Goal: Use online tool/utility: Utilize a website feature to perform a specific function

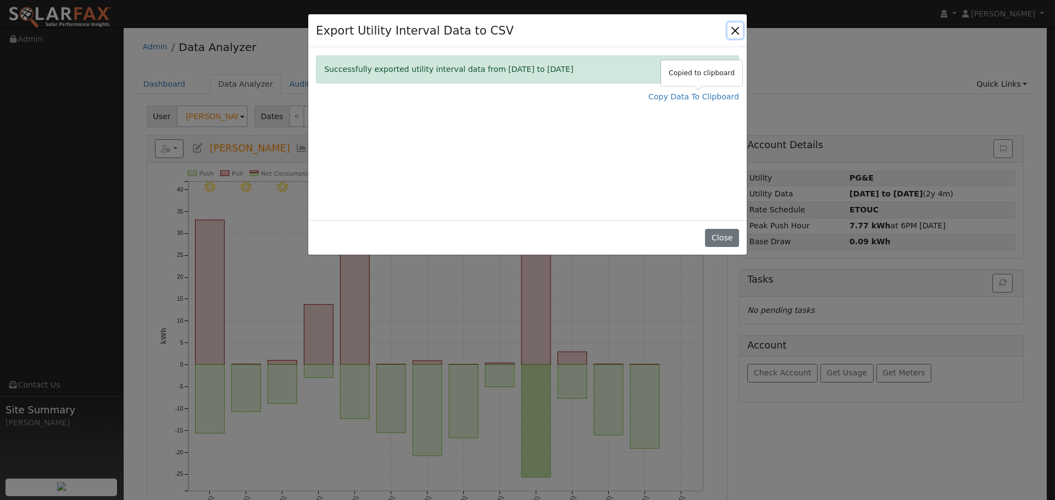
click at [735, 32] on button "Close" at bounding box center [734, 30] width 15 height 15
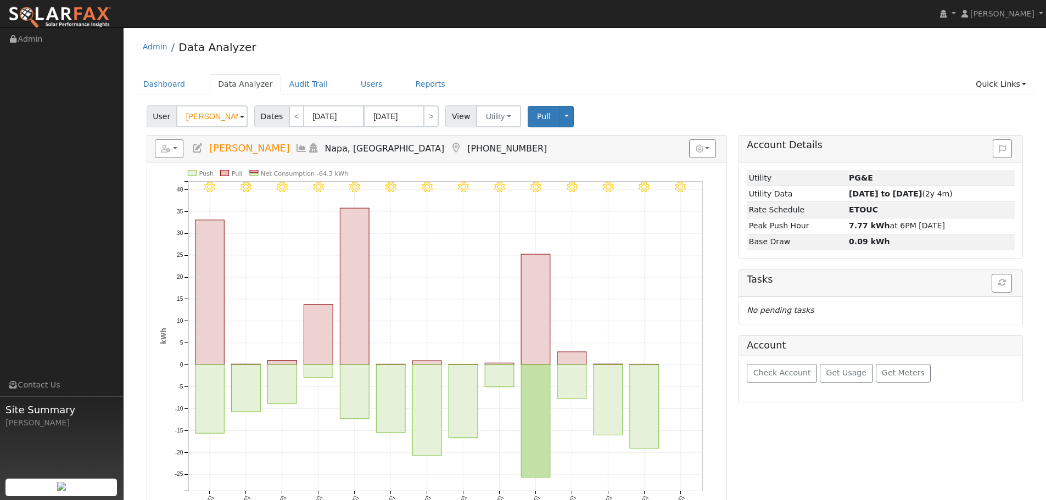
click at [210, 104] on div "User [PERSON_NAME] Account Default Account Default Account [STREET_ADDRESS] Pri…" at bounding box center [584, 115] width 881 height 26
click at [213, 112] on input "[PERSON_NAME]" at bounding box center [211, 116] width 71 height 22
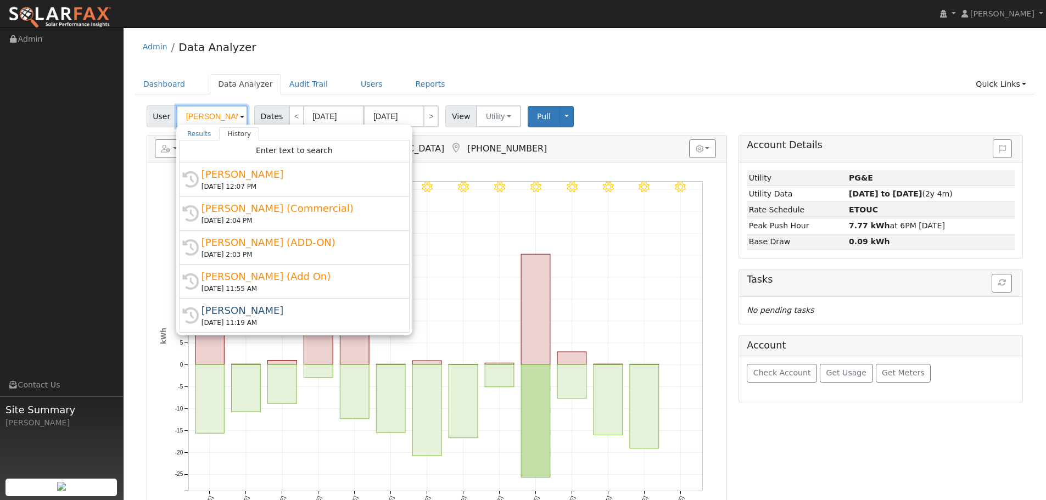
click at [213, 112] on input "[PERSON_NAME]" at bounding box center [211, 116] width 71 height 22
paste input "[PERSON_NAME][DEMOGRAPHIC_DATA]"
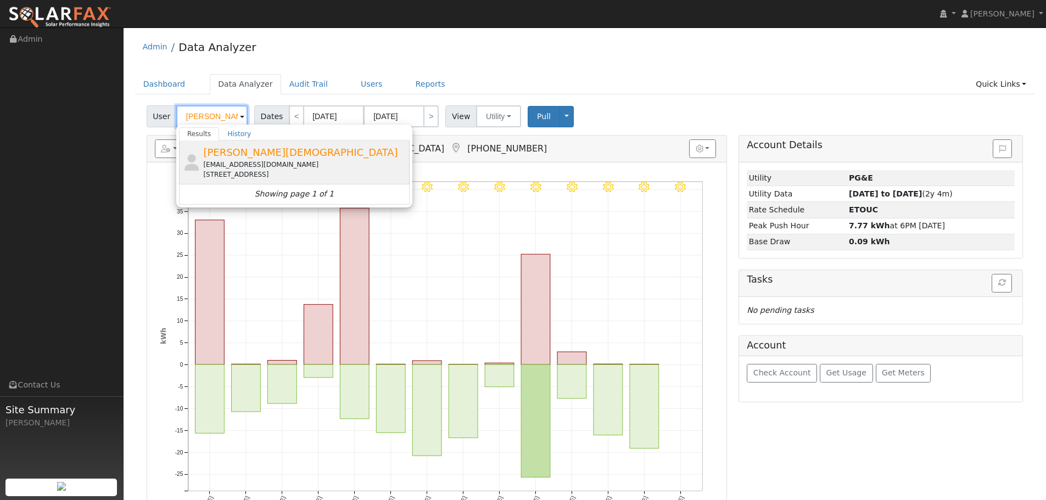
type input "[PERSON_NAME][DEMOGRAPHIC_DATA]"
click at [220, 153] on span "[PERSON_NAME][DEMOGRAPHIC_DATA]" at bounding box center [300, 153] width 194 height 12
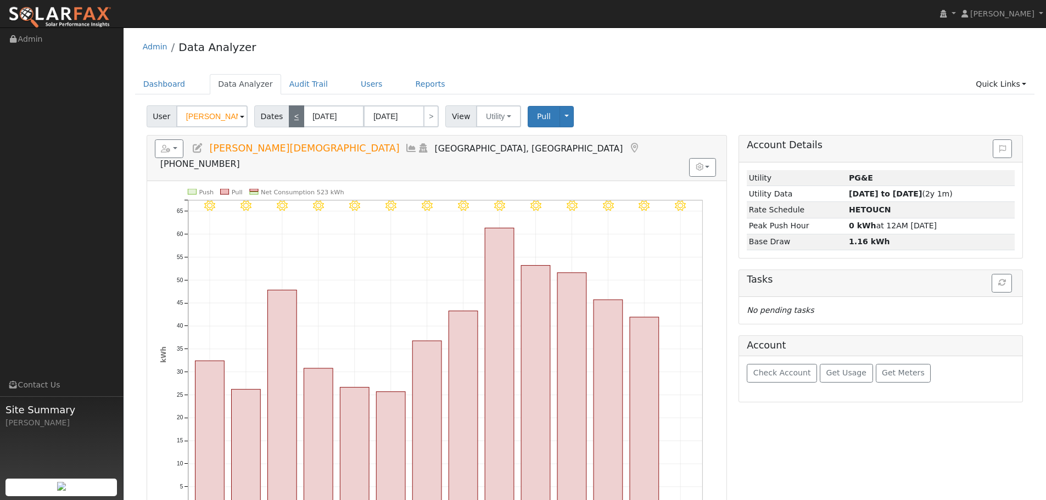
click at [291, 120] on link "<" at bounding box center [296, 116] width 15 height 22
type input "[DATE]"
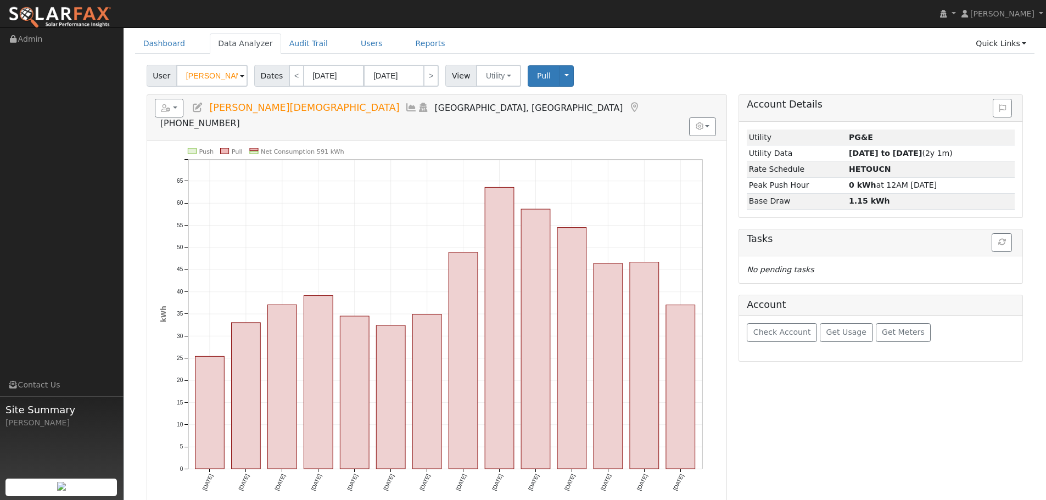
scroll to position [29, 0]
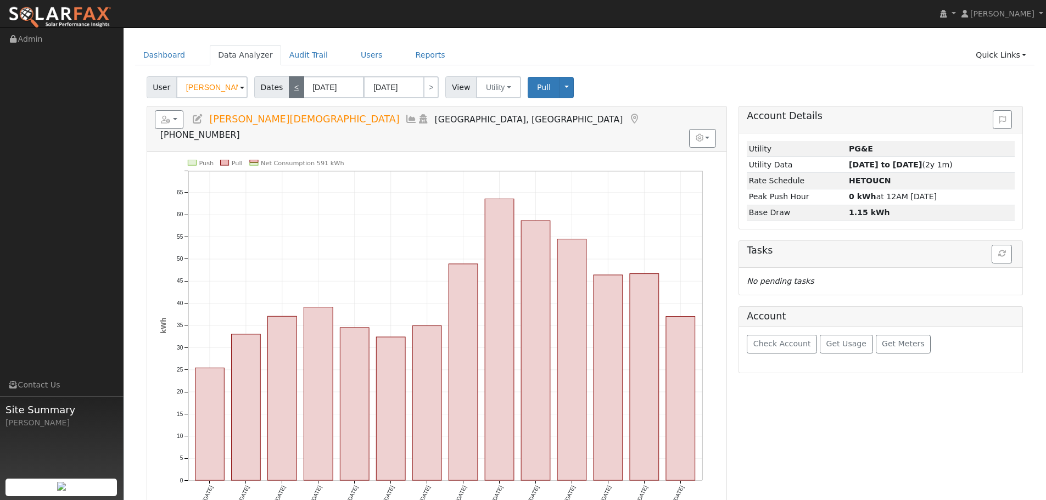
click at [295, 90] on link "<" at bounding box center [296, 87] width 15 height 22
type input "[DATE]"
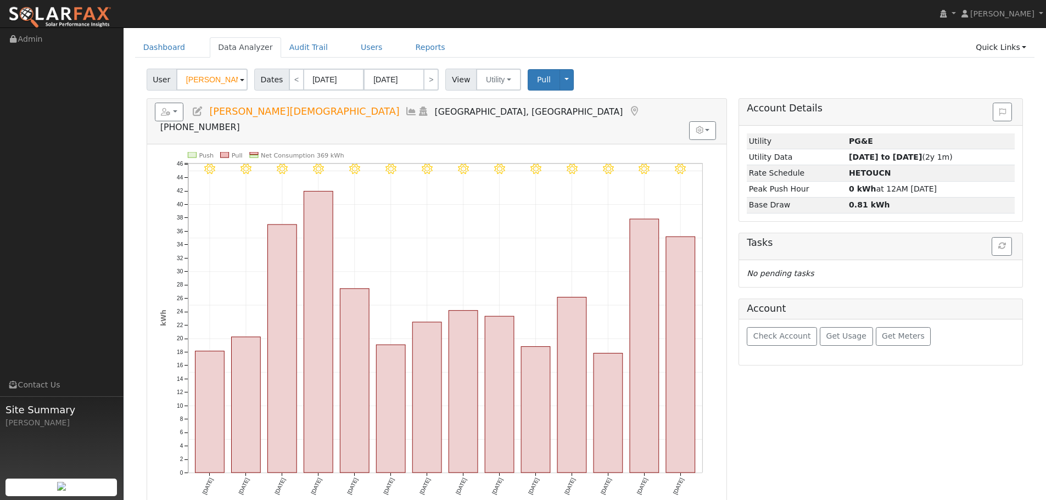
scroll to position [55, 0]
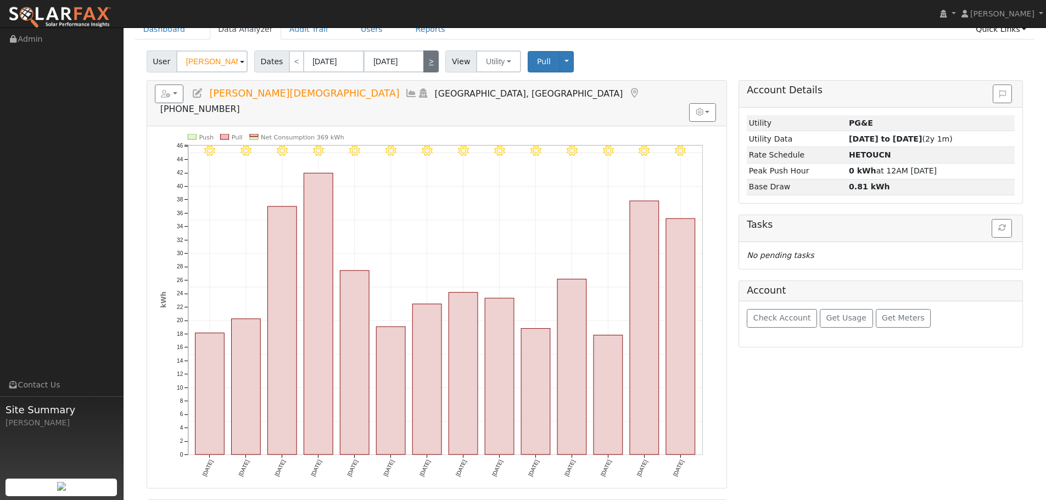
click at [425, 63] on link ">" at bounding box center [430, 62] width 15 height 22
type input "[DATE]"
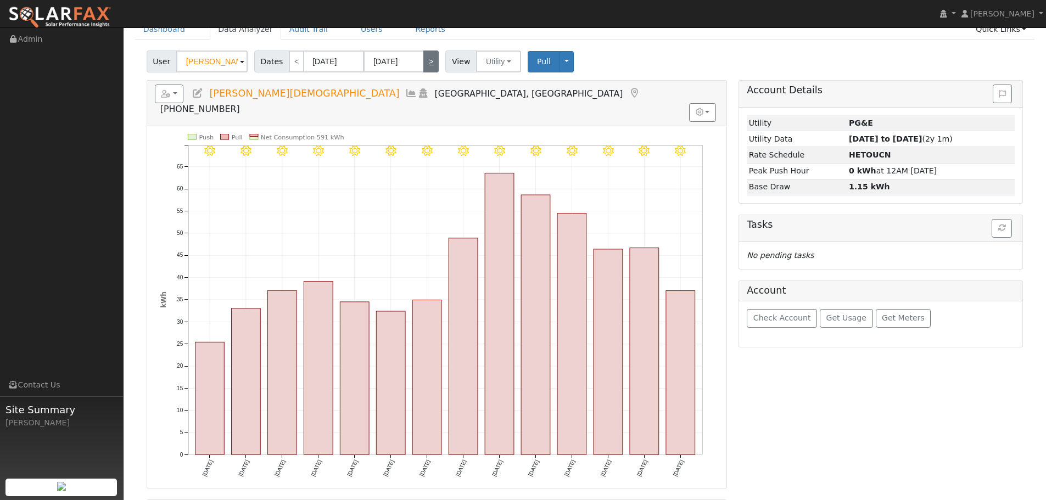
scroll to position [0, 0]
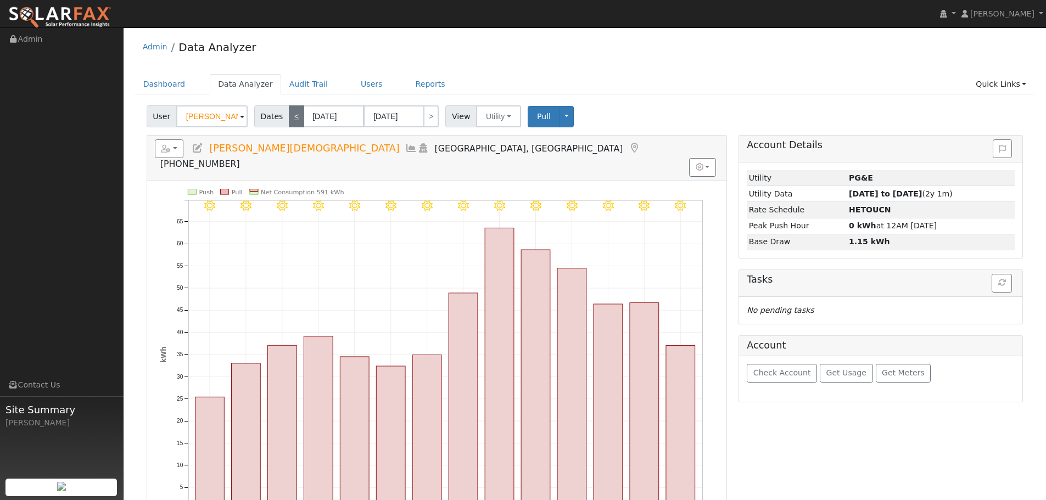
click at [295, 115] on link "<" at bounding box center [296, 116] width 15 height 22
type input "[DATE]"
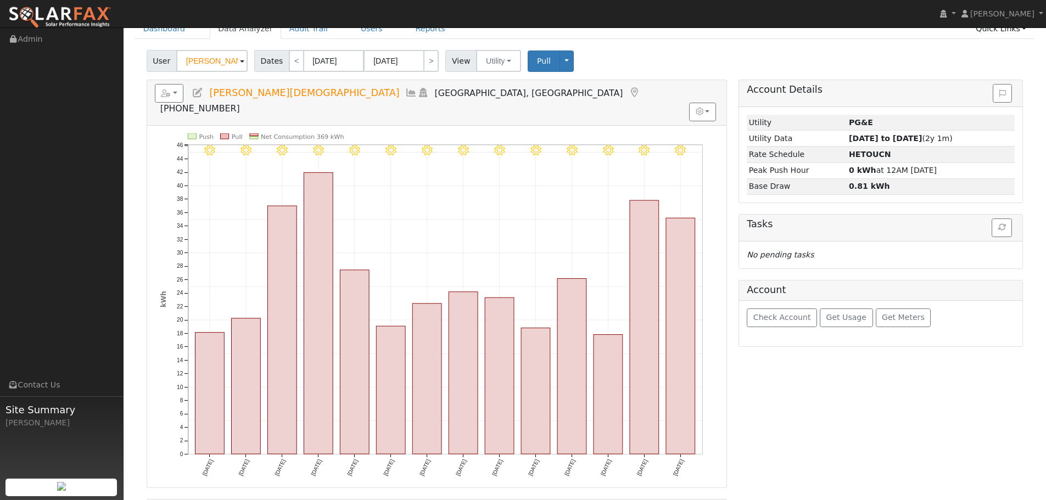
scroll to position [55, 0]
click at [291, 60] on link "<" at bounding box center [296, 62] width 15 height 22
type input "[DATE]"
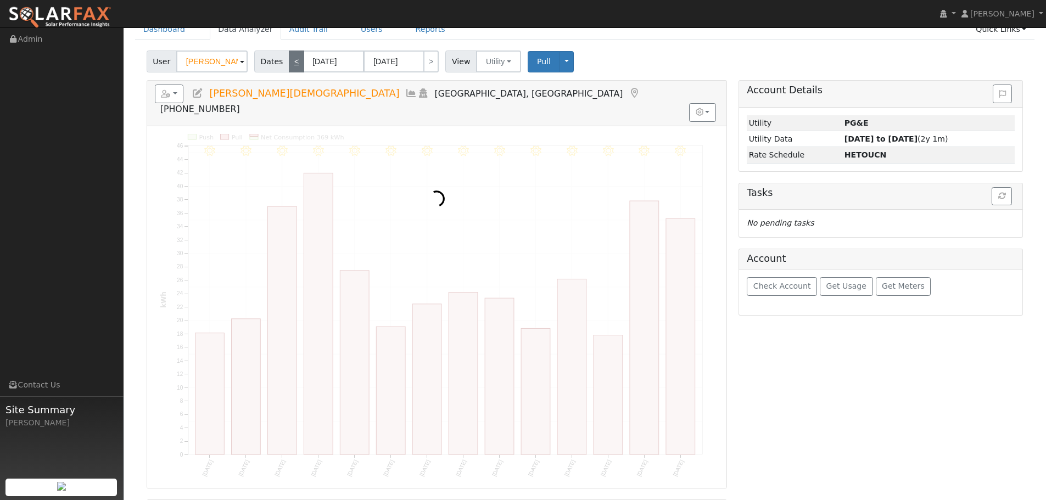
scroll to position [0, 0]
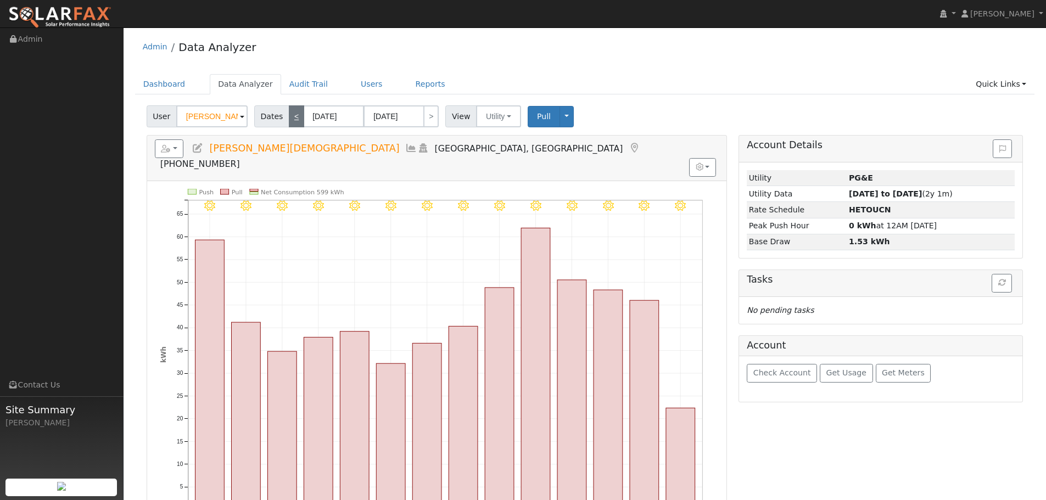
click at [294, 117] on link "<" at bounding box center [296, 116] width 15 height 22
type input "[DATE]"
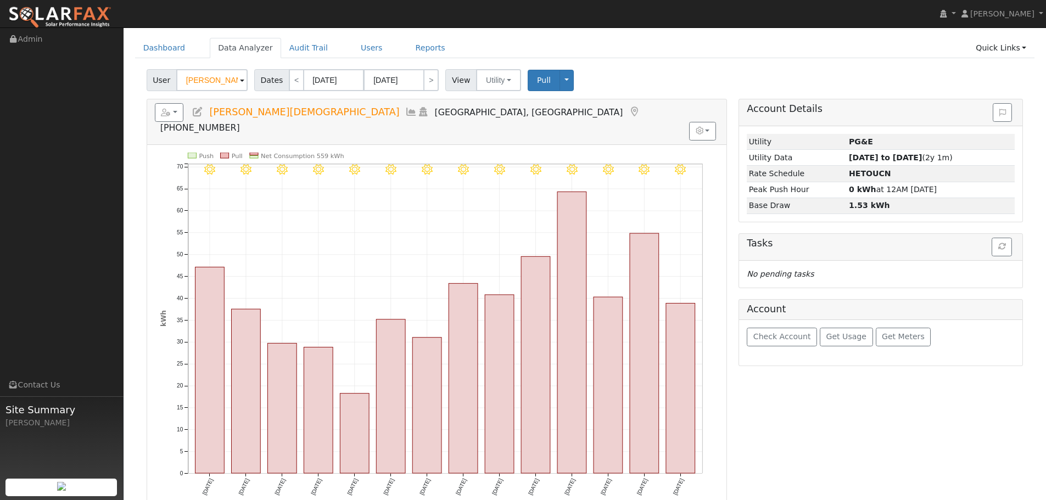
scroll to position [55, 0]
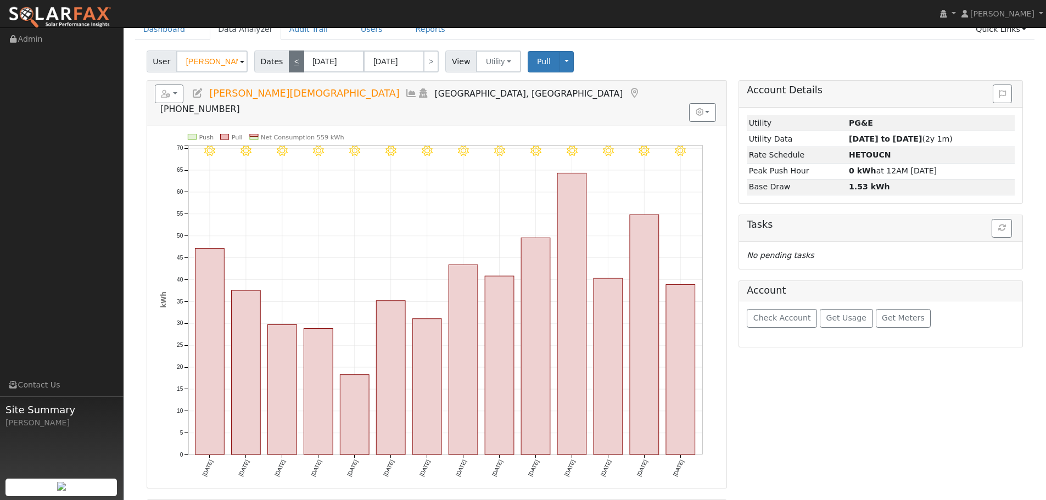
click at [298, 63] on link "<" at bounding box center [296, 62] width 15 height 22
type input "[DATE]"
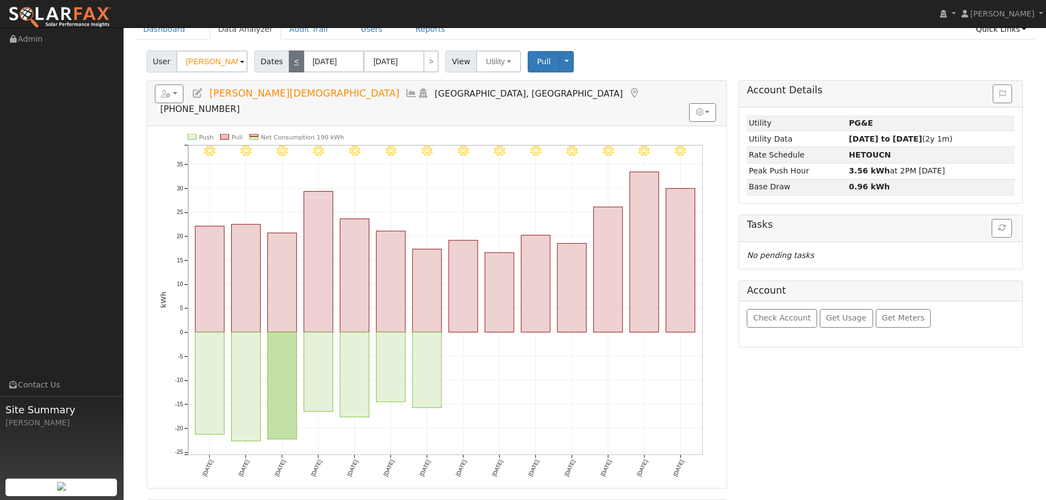
click at [291, 60] on link "<" at bounding box center [296, 62] width 15 height 22
type input "[DATE]"
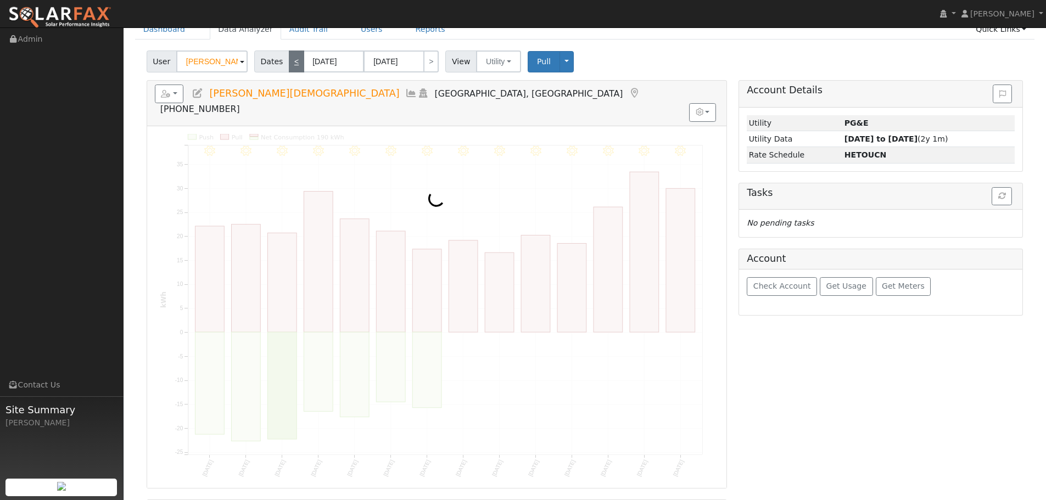
scroll to position [0, 0]
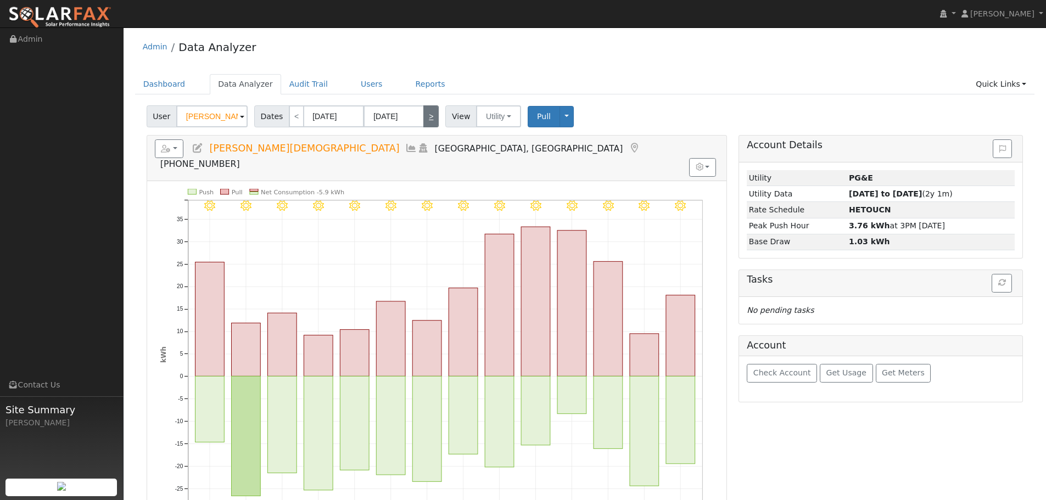
click at [431, 112] on link ">" at bounding box center [430, 116] width 15 height 22
type input "[DATE]"
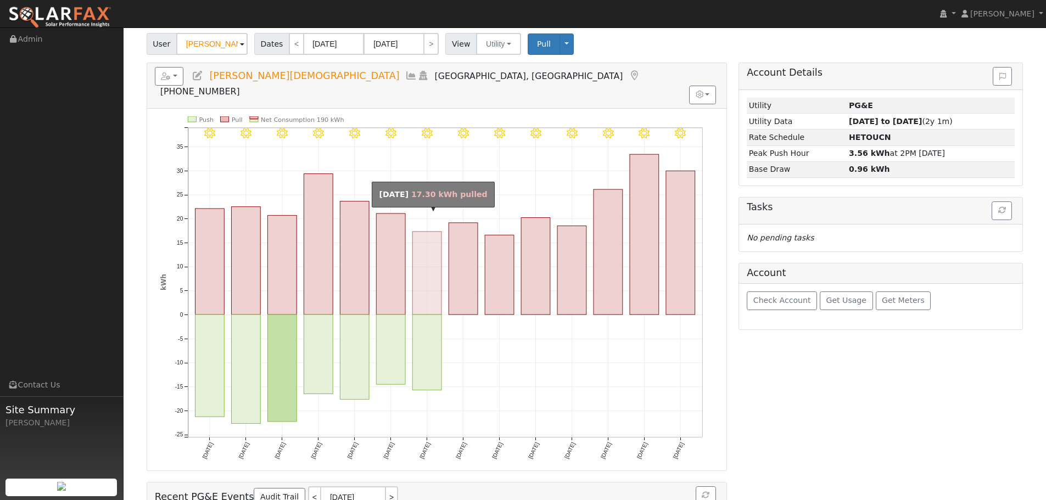
scroll to position [55, 0]
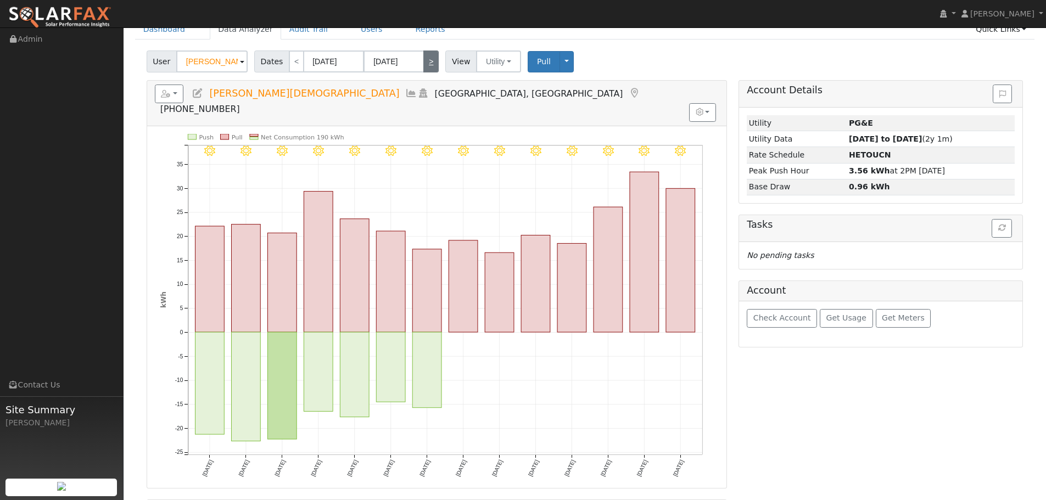
click at [423, 61] on link ">" at bounding box center [430, 62] width 15 height 22
type input "[DATE]"
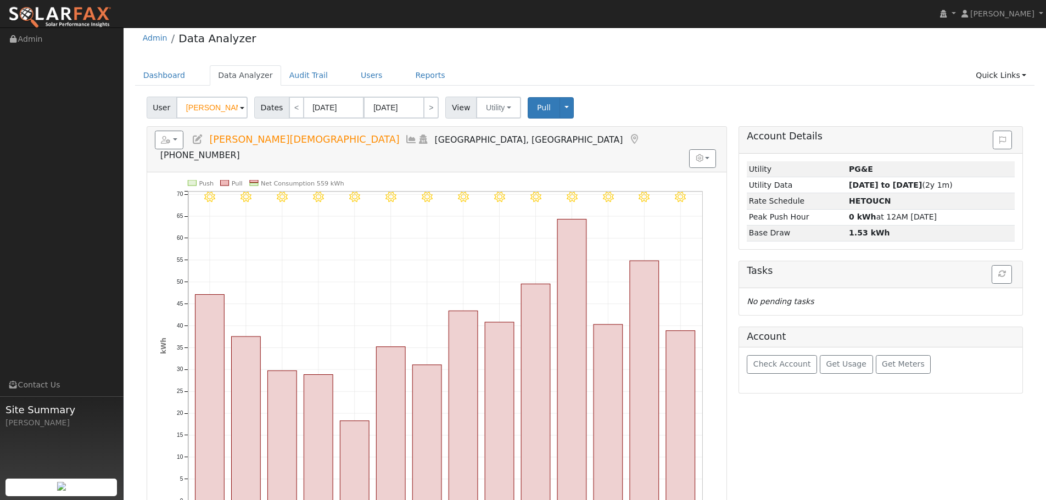
scroll to position [0, 0]
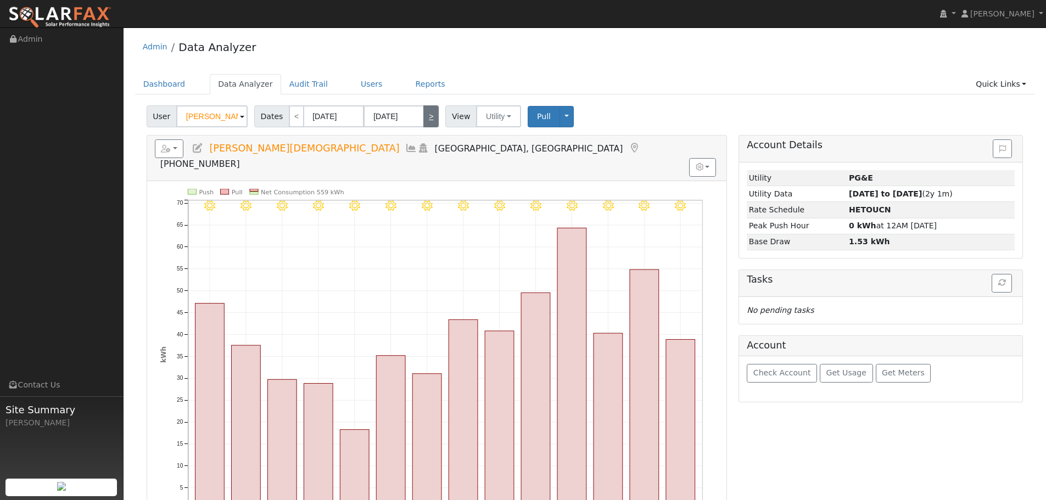
click at [427, 124] on link ">" at bounding box center [430, 116] width 15 height 22
type input "[DATE]"
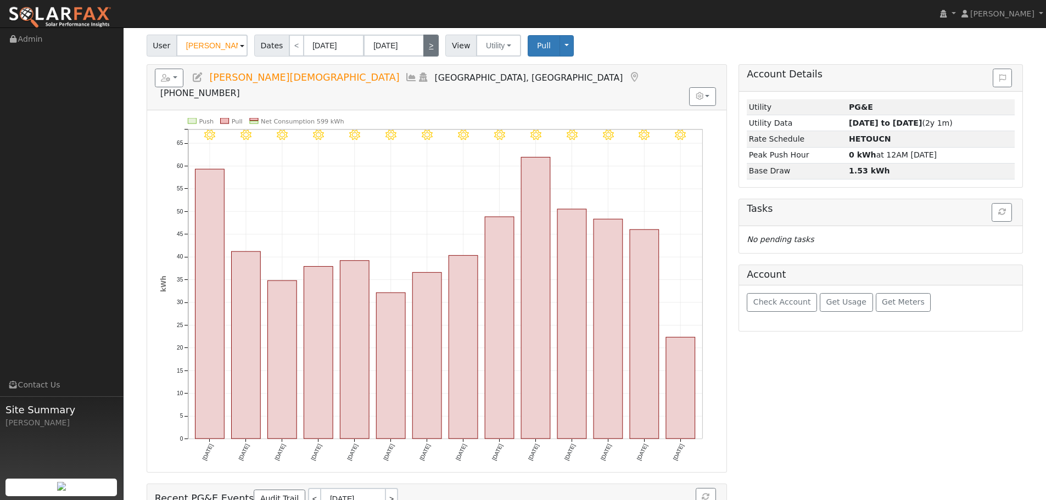
scroll to position [55, 0]
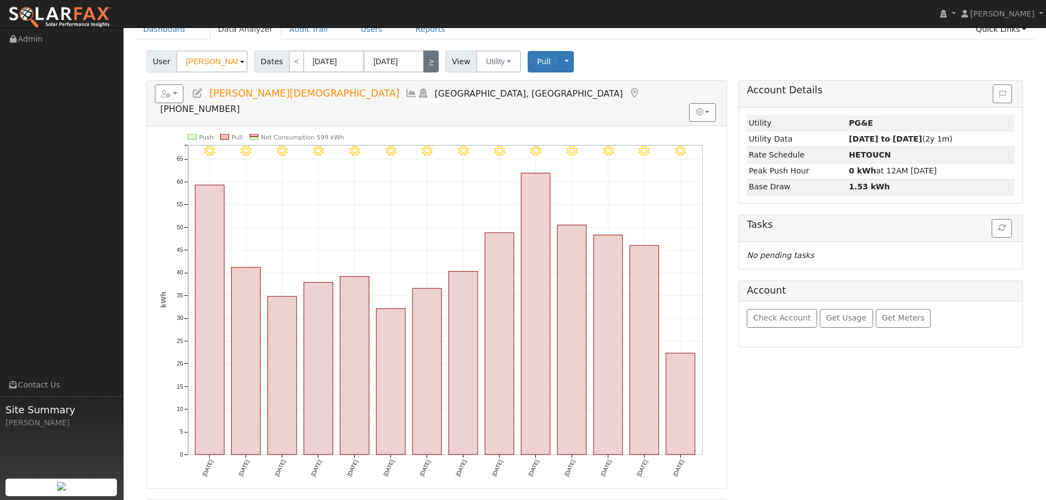
click at [427, 63] on link ">" at bounding box center [430, 62] width 15 height 22
type input "[DATE]"
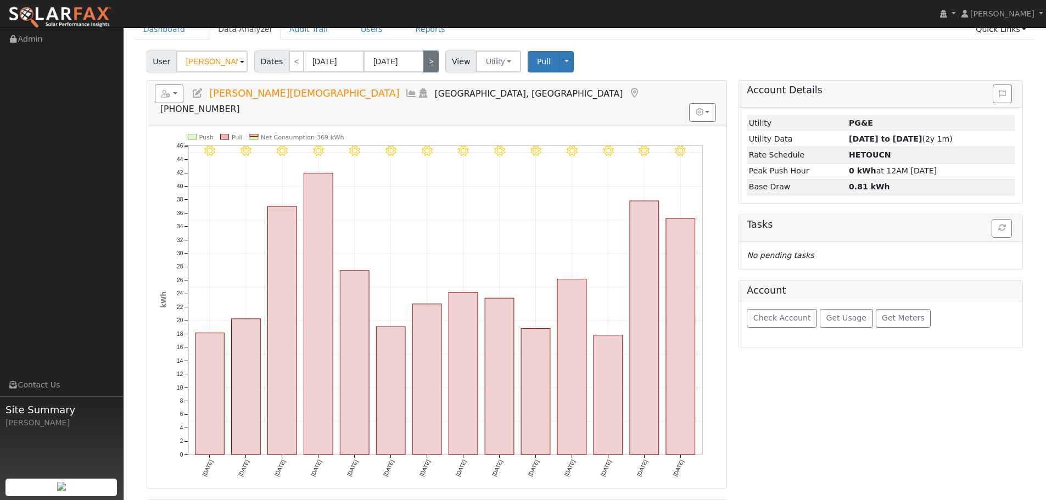
click at [428, 73] on link ">" at bounding box center [430, 62] width 15 height 22
type input "[DATE]"
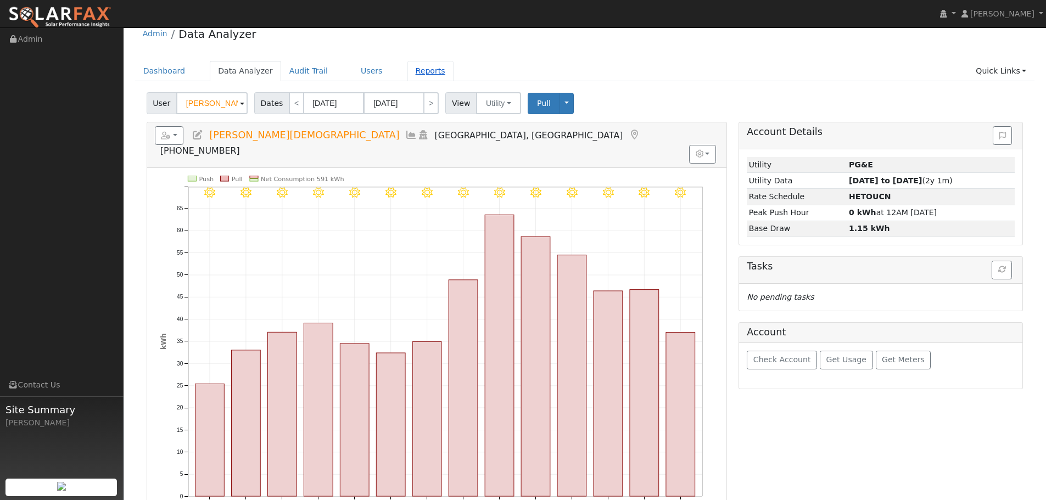
scroll to position [0, 0]
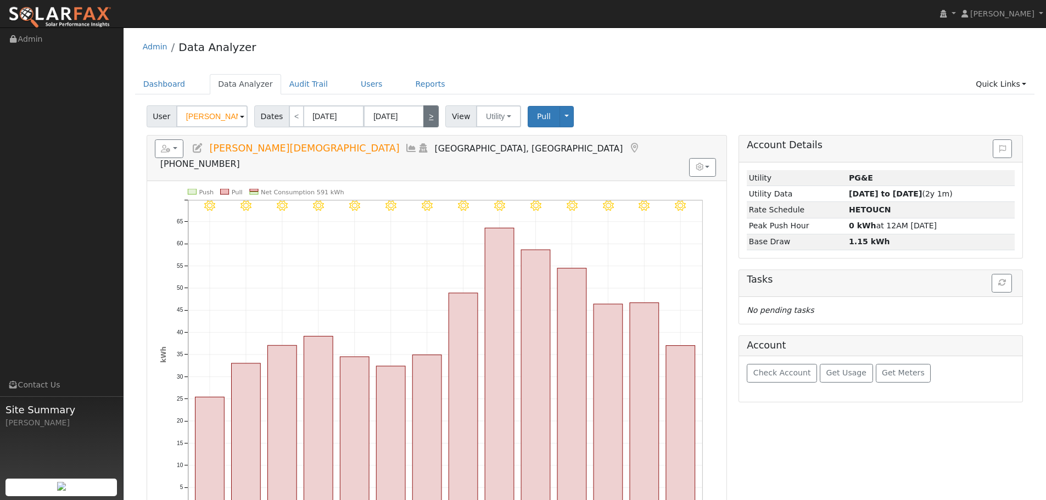
click at [426, 108] on link ">" at bounding box center [430, 116] width 15 height 22
type input "[DATE]"
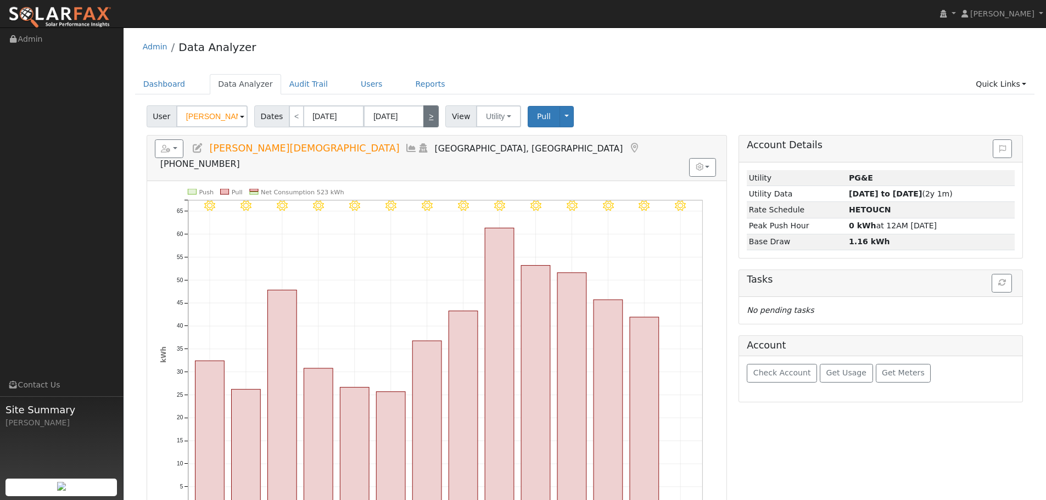
click at [423, 112] on link ">" at bounding box center [430, 116] width 15 height 22
type input "[DATE]"
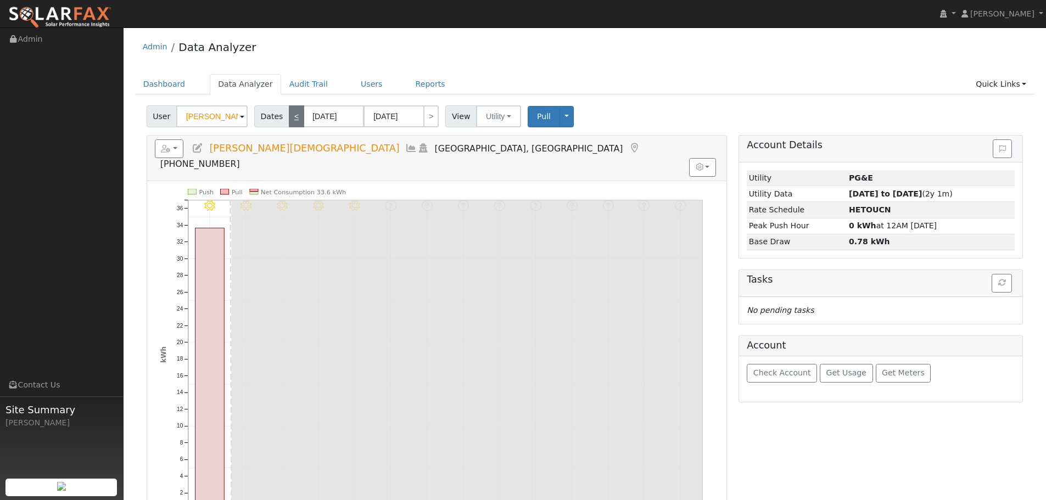
click at [293, 118] on link "<" at bounding box center [296, 116] width 15 height 22
type input "[DATE]"
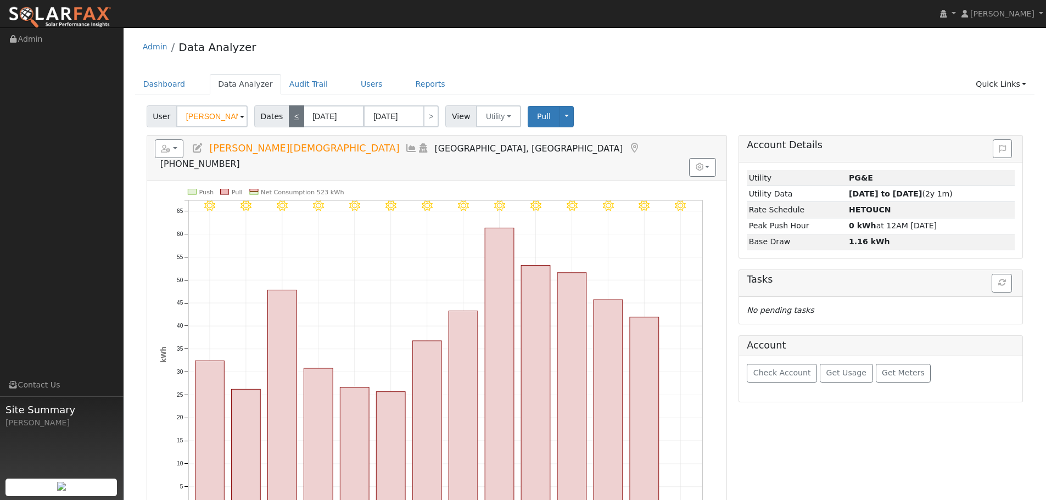
click at [293, 118] on link "<" at bounding box center [296, 116] width 15 height 22
type input "[DATE]"
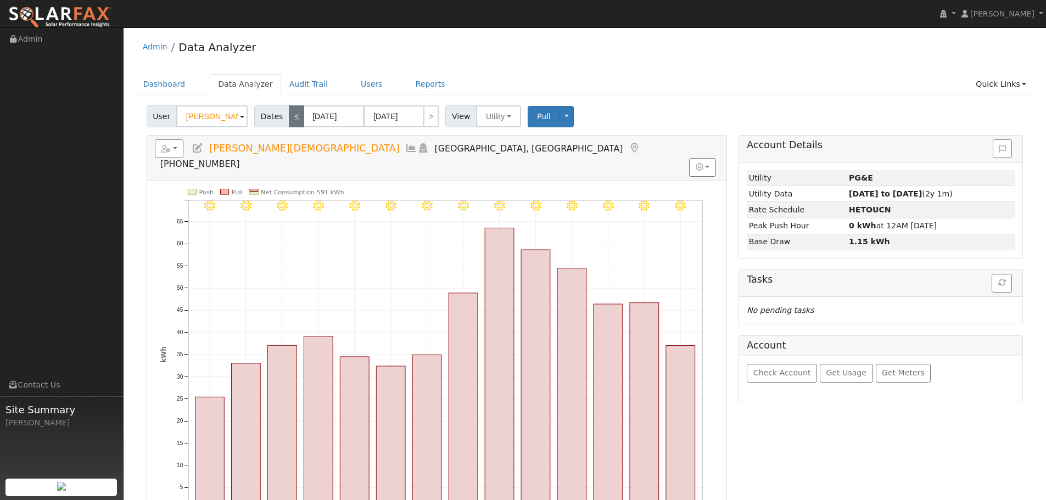
click at [293, 115] on link "<" at bounding box center [296, 116] width 15 height 22
type input "[DATE]"
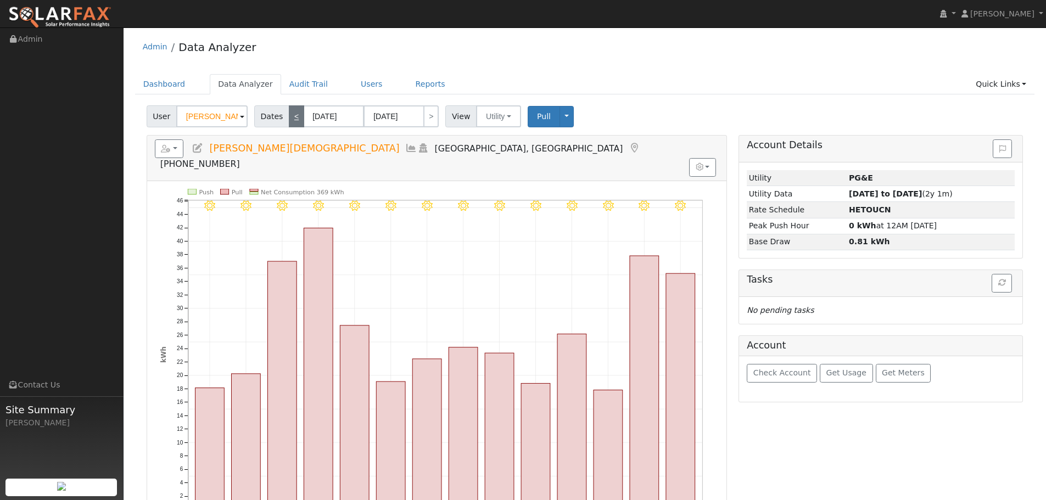
click at [293, 115] on link "<" at bounding box center [296, 116] width 15 height 22
type input "[DATE]"
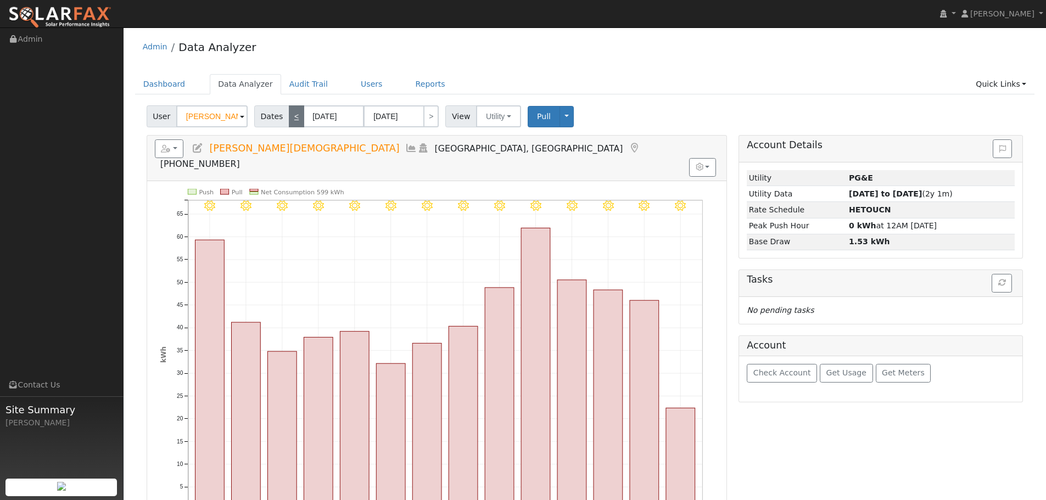
click at [293, 115] on link "<" at bounding box center [296, 116] width 15 height 22
type input "[DATE]"
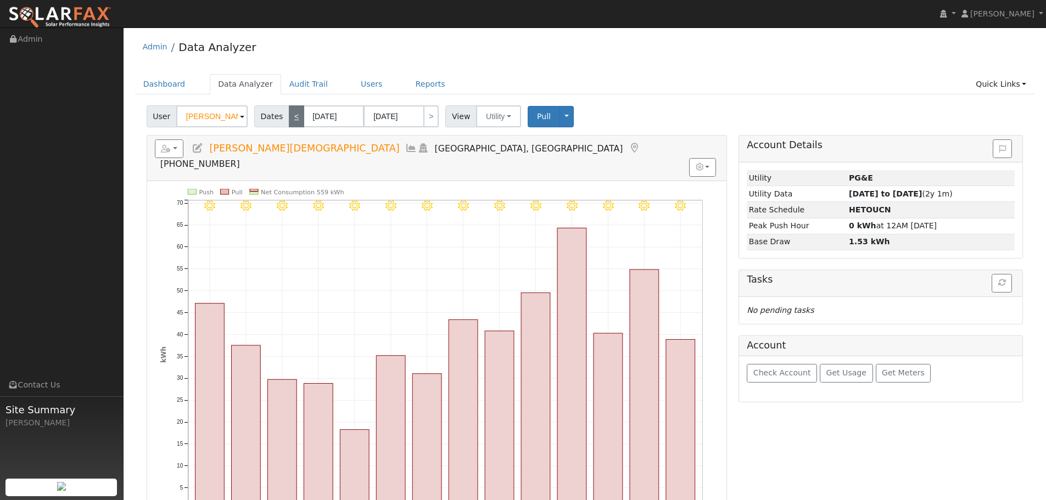
click at [293, 115] on link "<" at bounding box center [296, 116] width 15 height 22
type input "[DATE]"
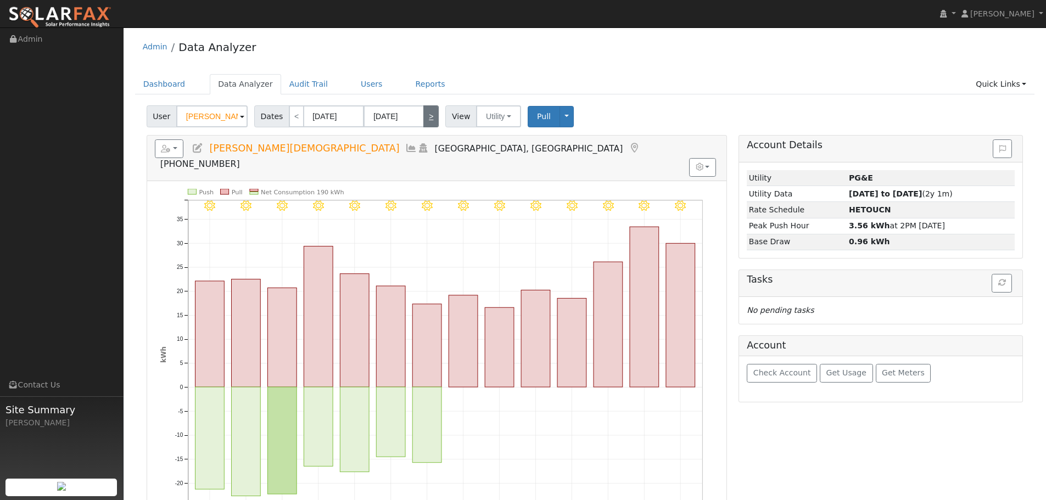
click at [431, 122] on link ">" at bounding box center [430, 116] width 15 height 22
type input "[DATE]"
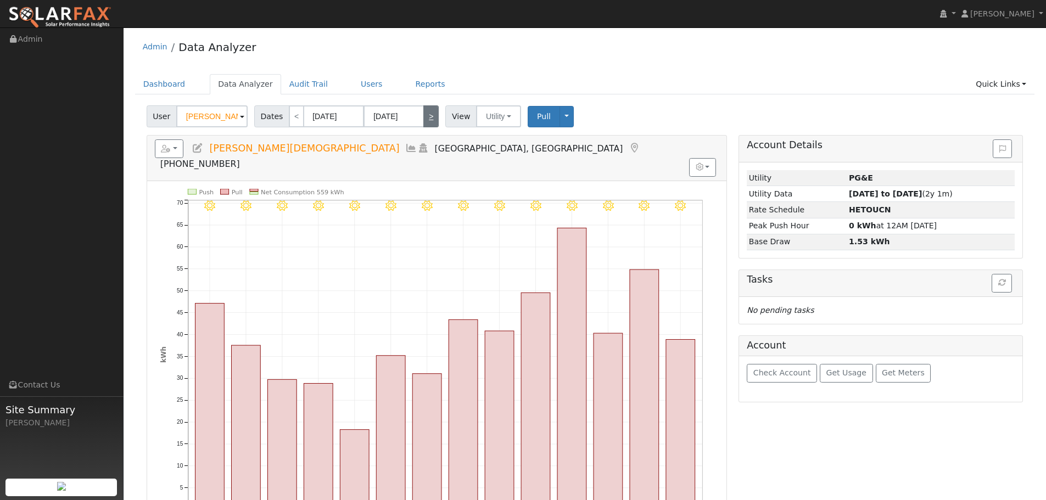
click at [431, 122] on link ">" at bounding box center [430, 116] width 15 height 22
type input "[DATE]"
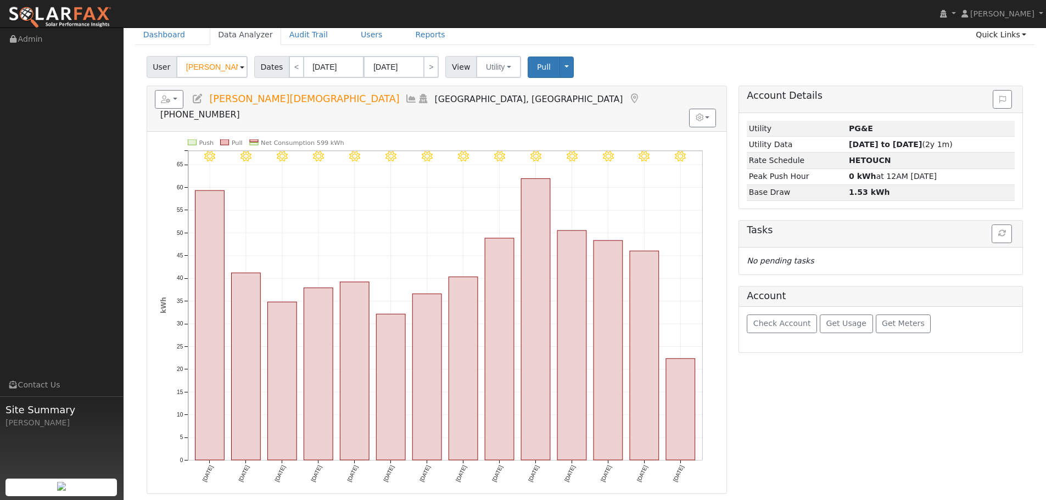
scroll to position [29, 0]
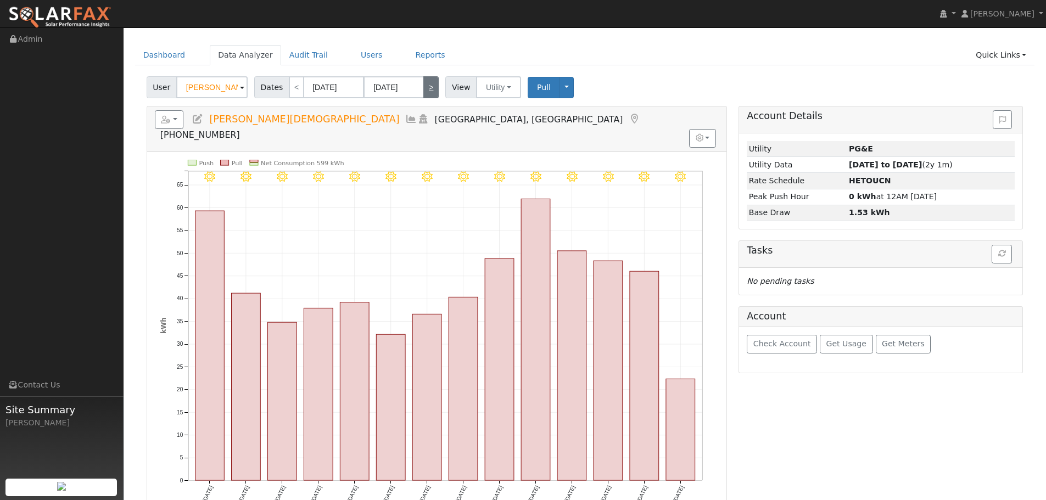
click at [423, 95] on link ">" at bounding box center [430, 87] width 15 height 22
type input "[DATE]"
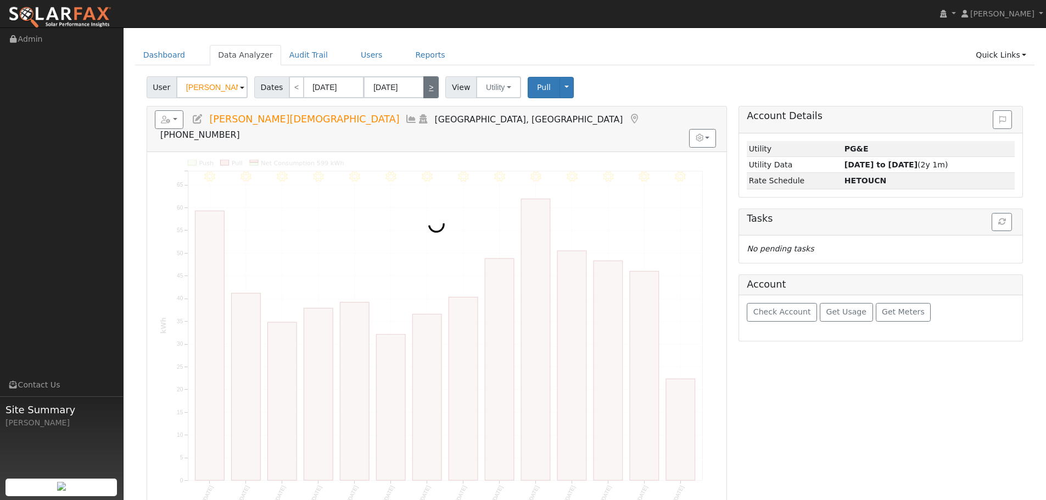
scroll to position [0, 0]
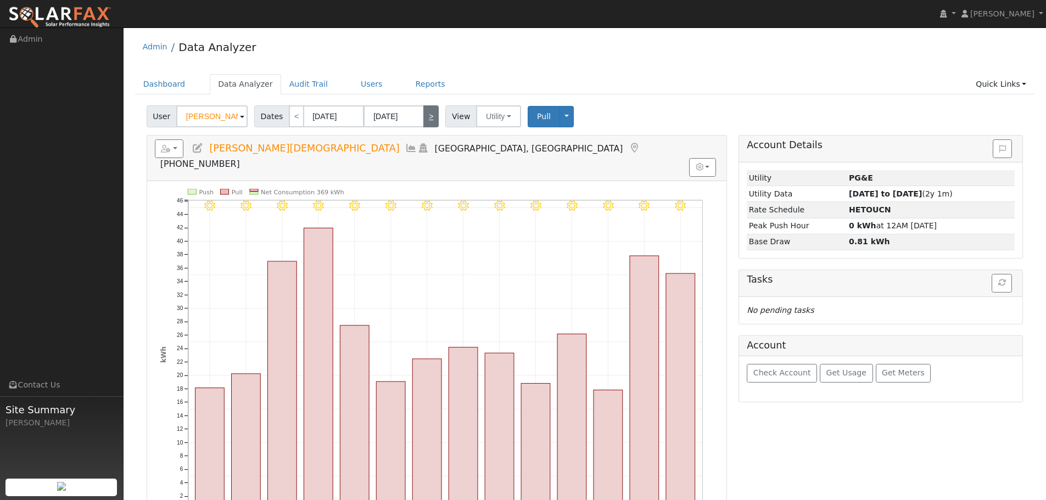
click at [423, 118] on link ">" at bounding box center [430, 116] width 15 height 22
type input "[DATE]"
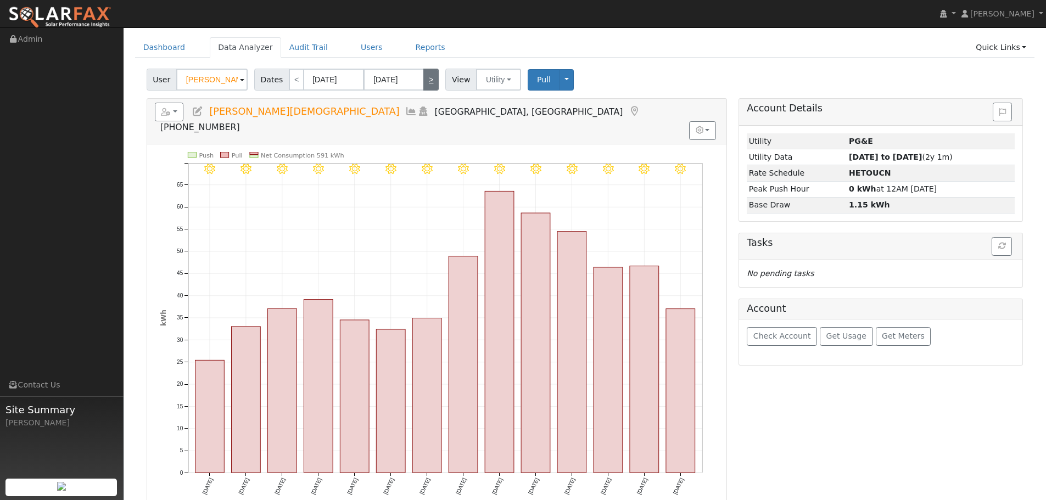
scroll to position [55, 0]
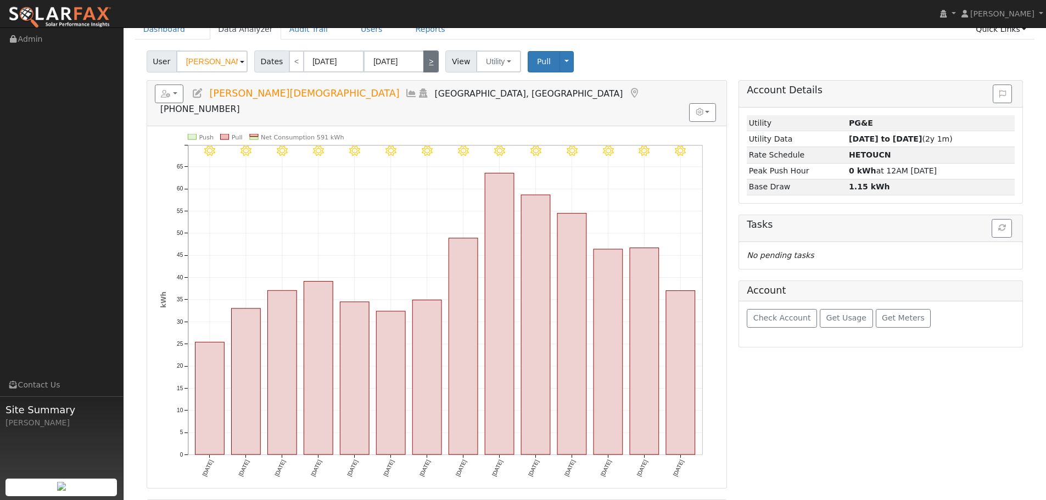
click at [423, 66] on link ">" at bounding box center [430, 62] width 15 height 22
type input "[DATE]"
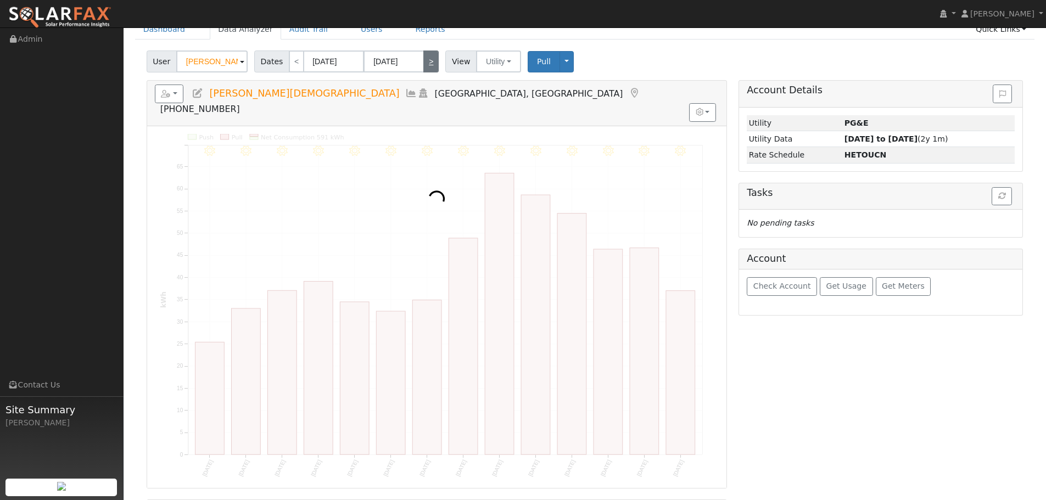
scroll to position [0, 0]
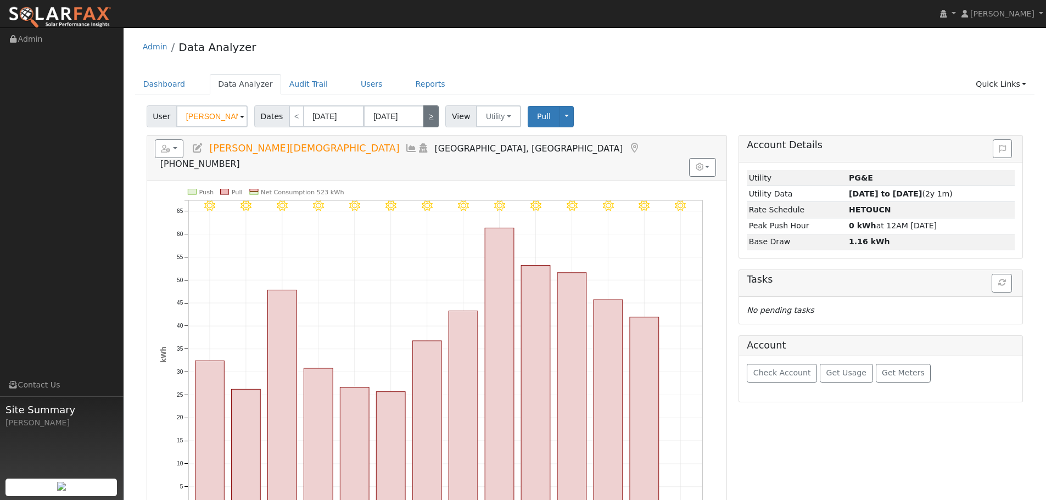
click at [423, 122] on link ">" at bounding box center [430, 116] width 15 height 22
type input "[DATE]"
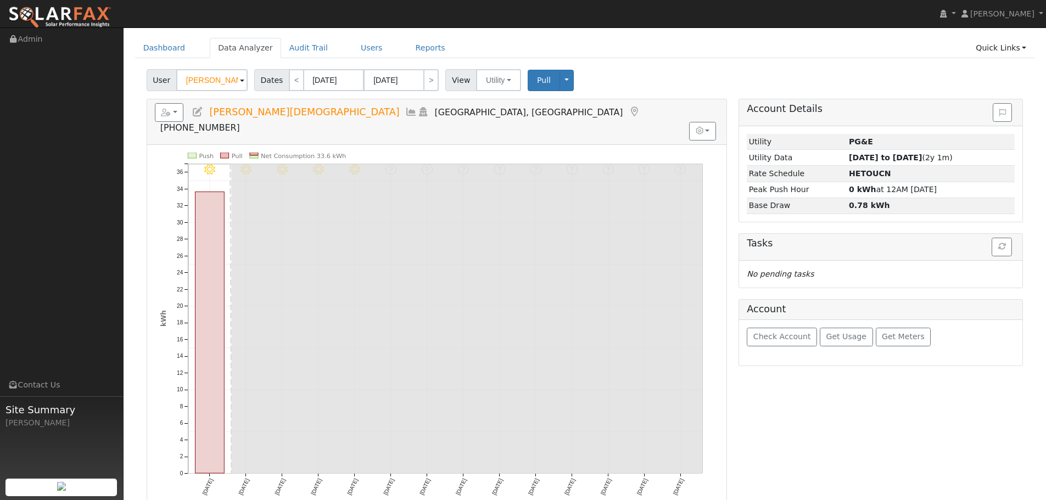
scroll to position [55, 0]
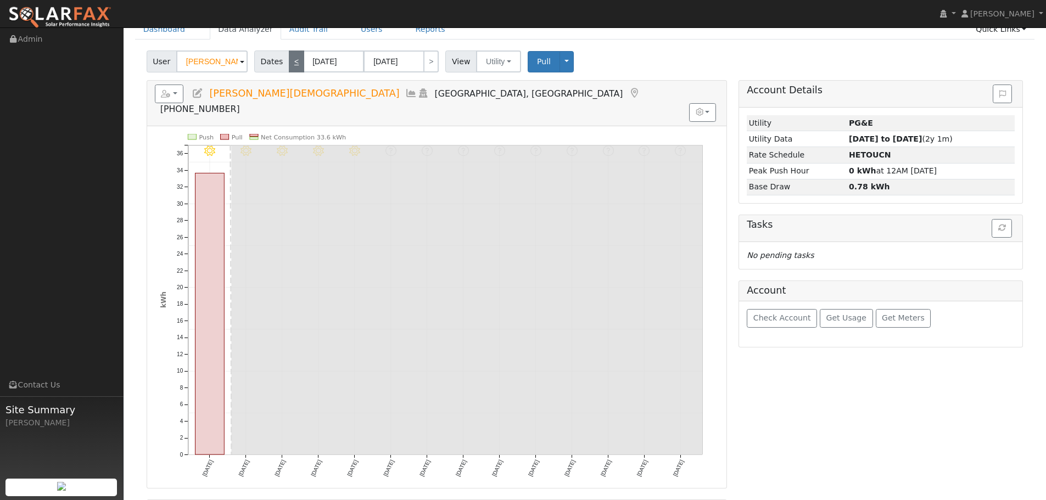
click at [293, 60] on link "<" at bounding box center [296, 62] width 15 height 22
type input "[DATE]"
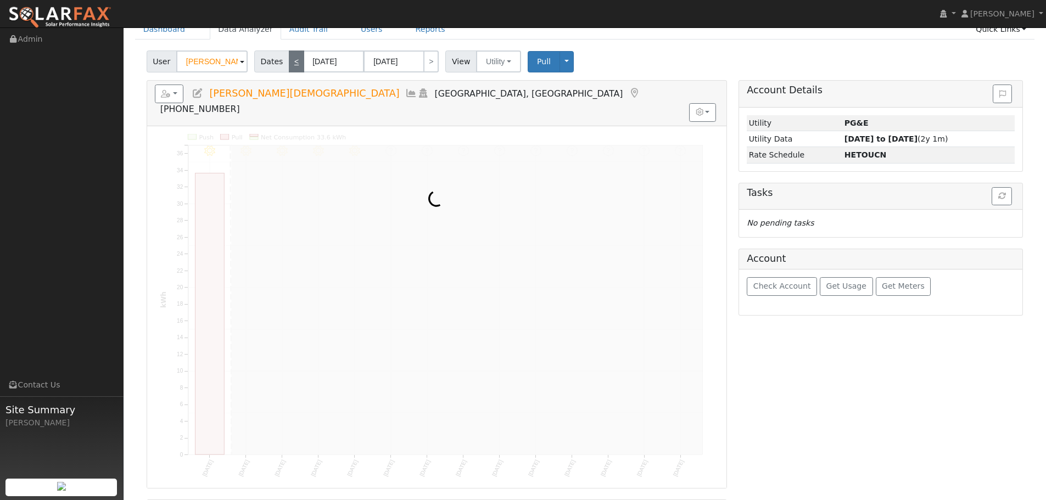
scroll to position [0, 0]
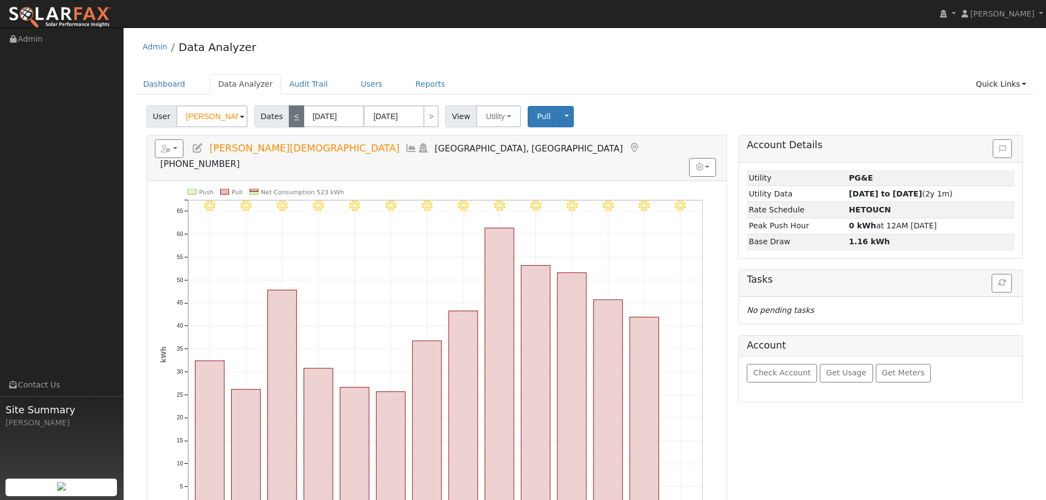
click at [289, 114] on link "<" at bounding box center [296, 116] width 15 height 22
type input "[DATE]"
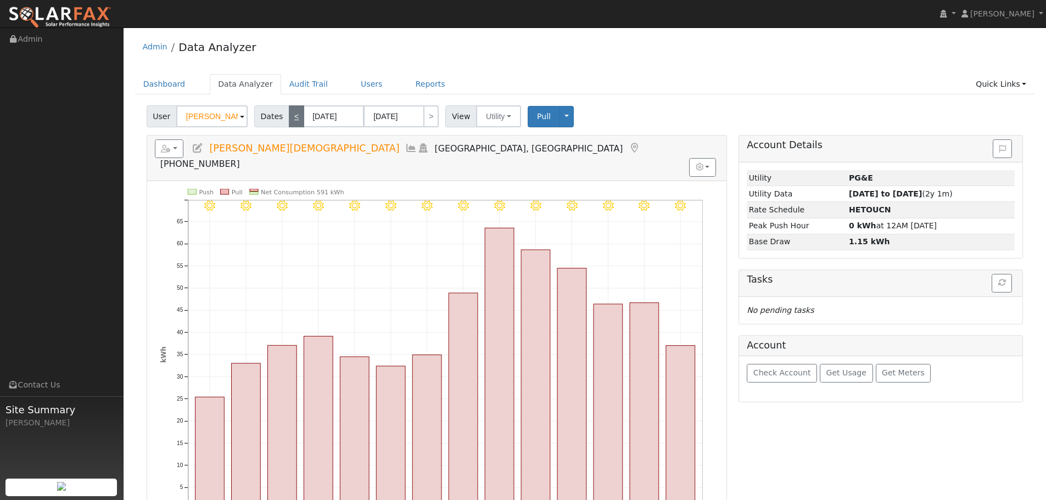
click at [289, 114] on link "<" at bounding box center [296, 116] width 15 height 22
type input "[DATE]"
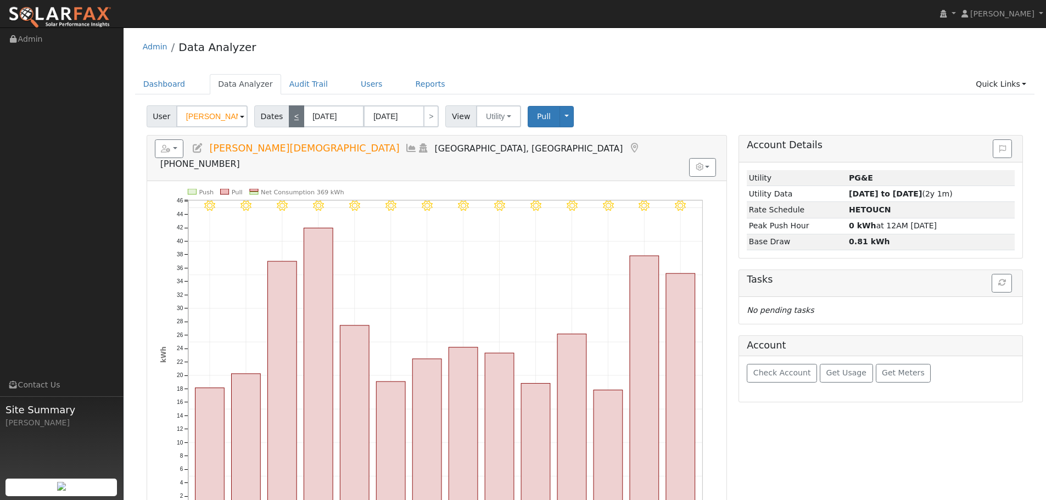
click at [289, 114] on link "<" at bounding box center [296, 116] width 15 height 22
type input "[DATE]"
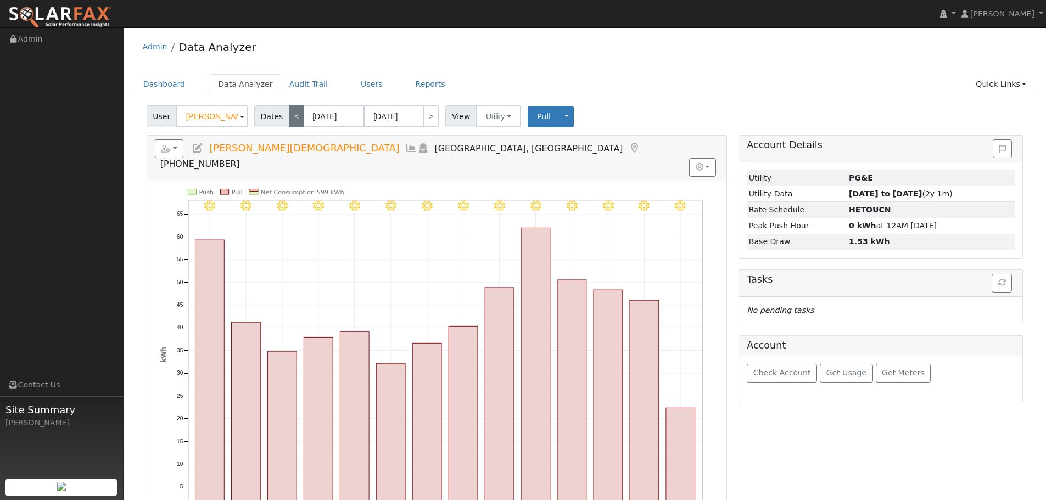
click at [289, 115] on link "<" at bounding box center [296, 116] width 15 height 22
type input "[DATE]"
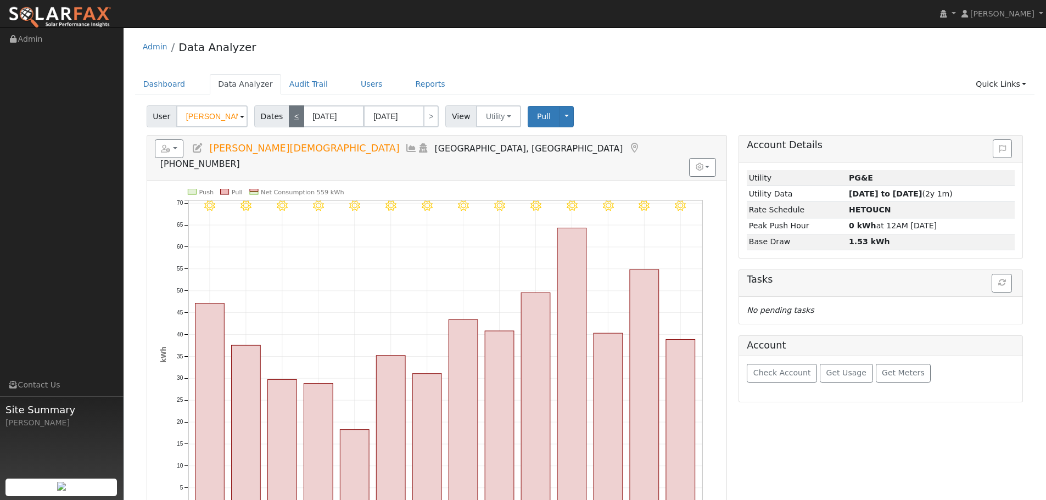
click at [293, 112] on link "<" at bounding box center [296, 116] width 15 height 22
type input "[DATE]"
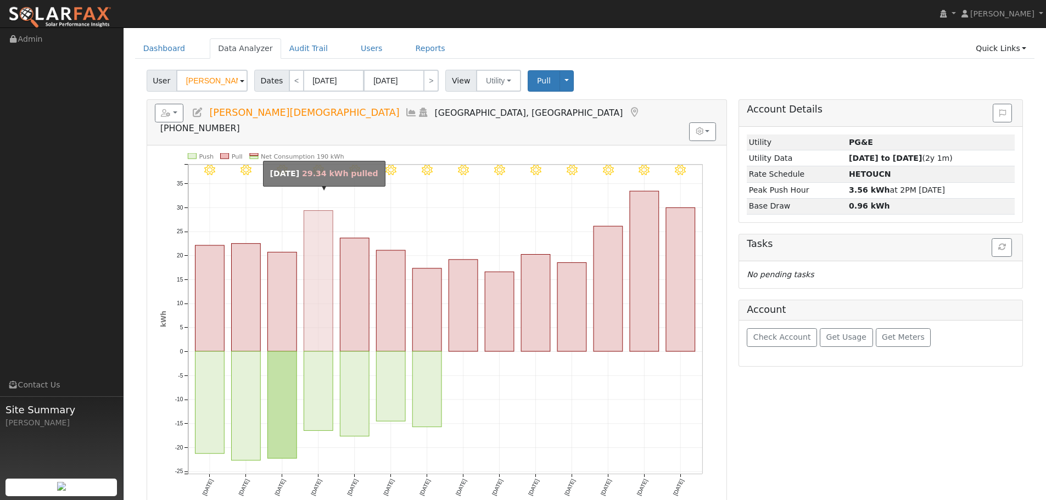
scroll to position [55, 0]
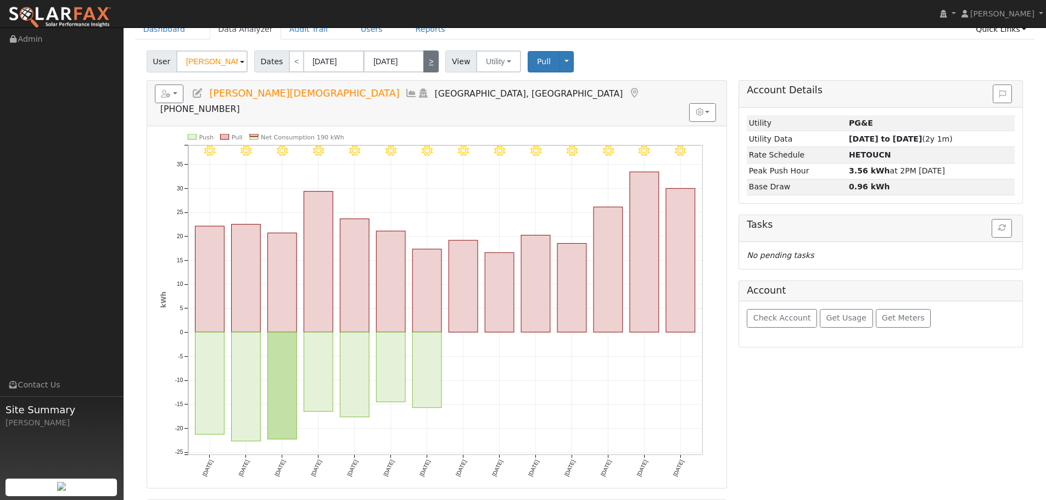
click at [425, 61] on link ">" at bounding box center [430, 62] width 15 height 22
type input "[DATE]"
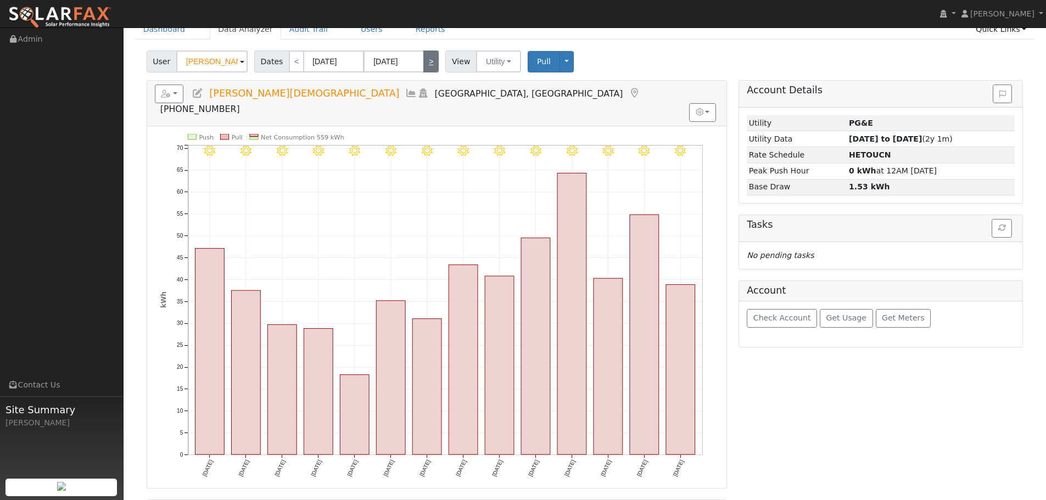
click at [425, 61] on link ">" at bounding box center [430, 62] width 15 height 22
type input "[DATE]"
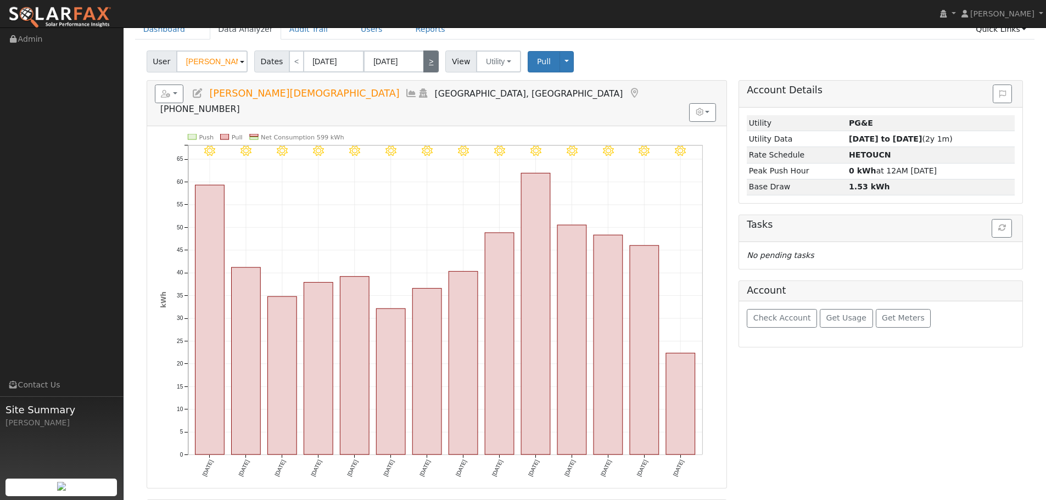
click at [425, 69] on link ">" at bounding box center [430, 62] width 15 height 22
type input "[DATE]"
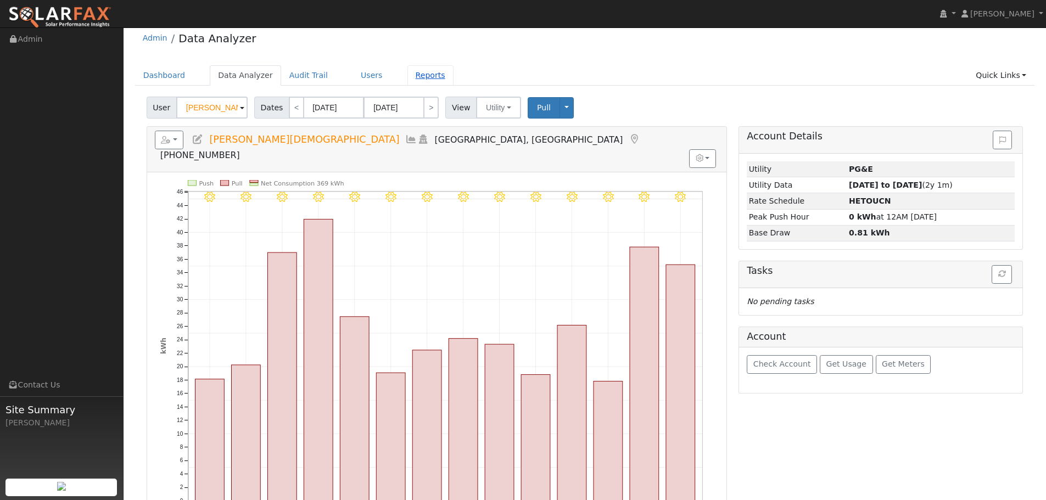
scroll to position [0, 0]
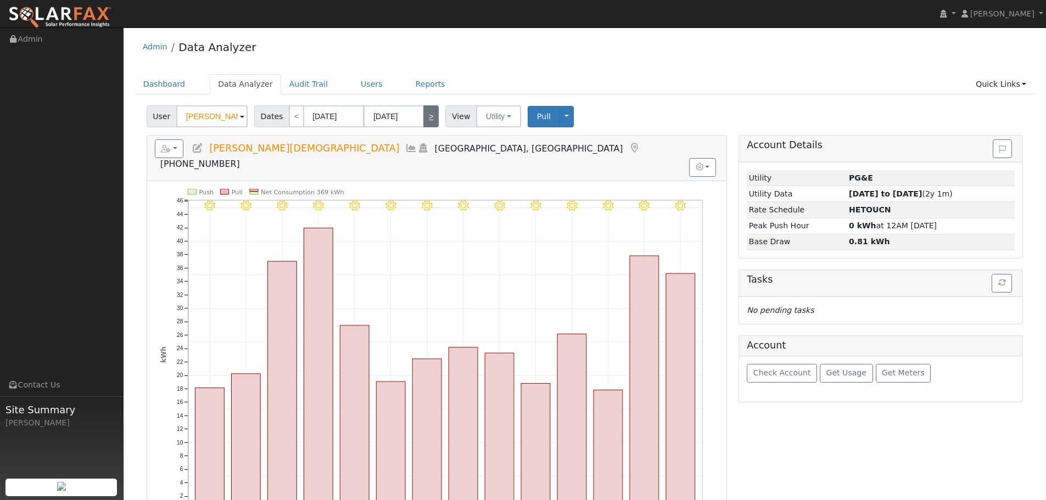
click at [427, 109] on link ">" at bounding box center [430, 116] width 15 height 22
type input "[DATE]"
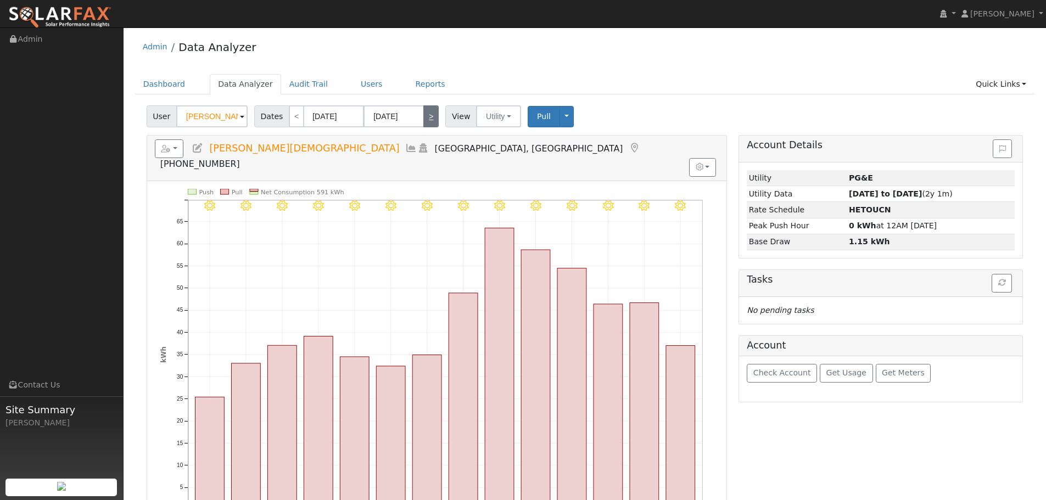
click at [426, 118] on link ">" at bounding box center [430, 116] width 15 height 22
type input "[DATE]"
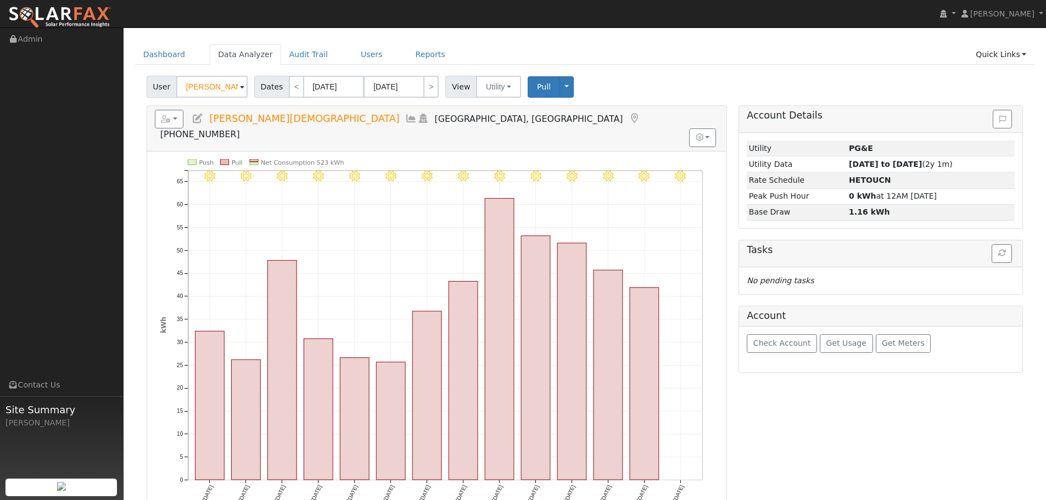
scroll to position [29, 0]
click at [291, 86] on link "<" at bounding box center [296, 87] width 15 height 22
type input "[DATE]"
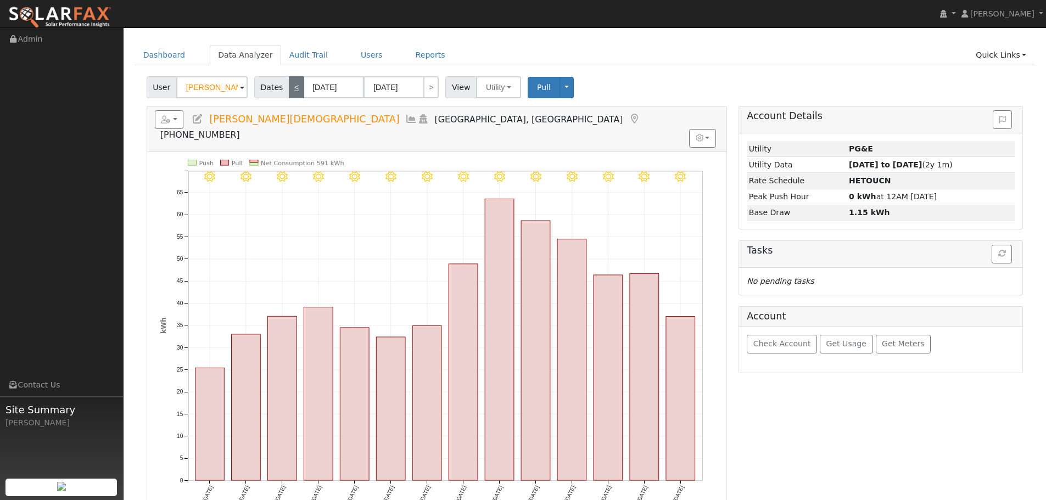
scroll to position [0, 0]
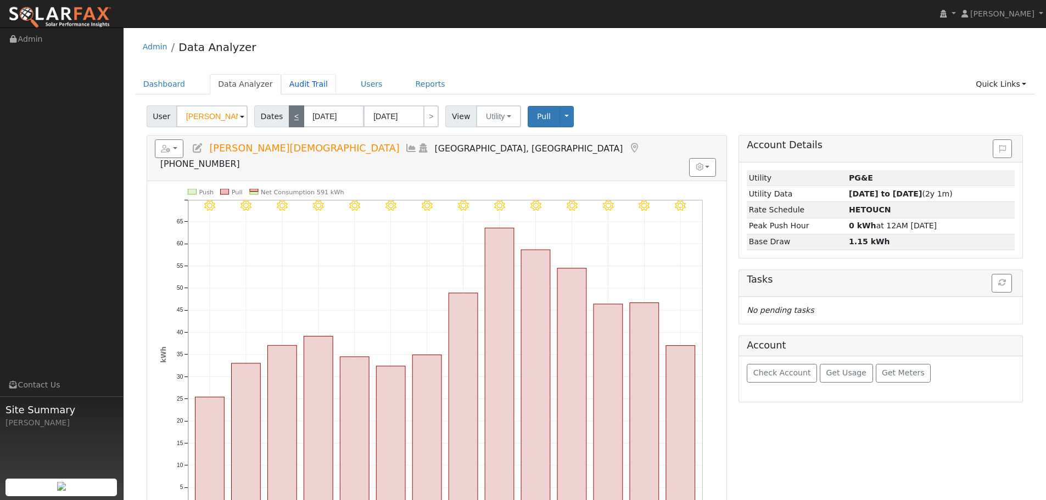
click at [291, 86] on link "Audit Trail" at bounding box center [308, 84] width 55 height 20
click at [289, 116] on link "<" at bounding box center [296, 116] width 15 height 22
type input "[DATE]"
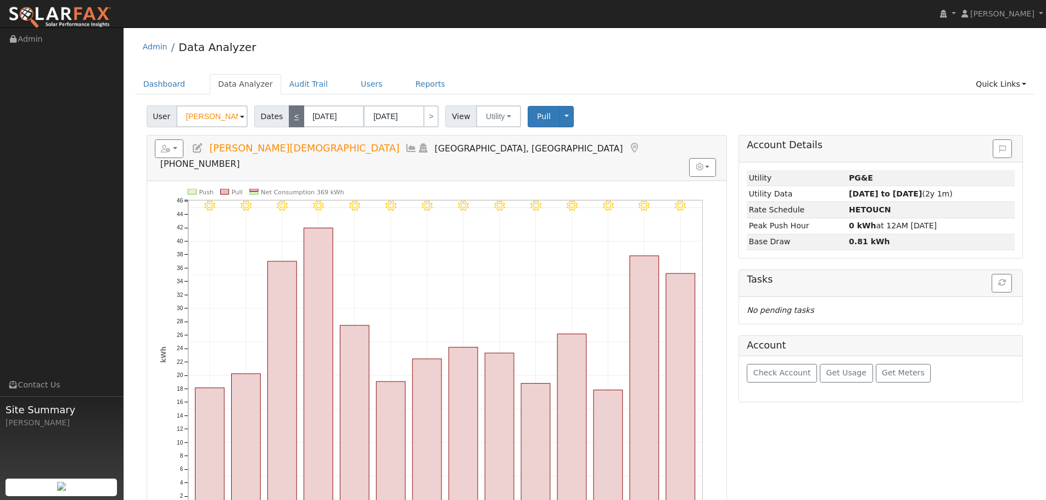
click at [289, 116] on link "<" at bounding box center [296, 116] width 15 height 22
type input "[DATE]"
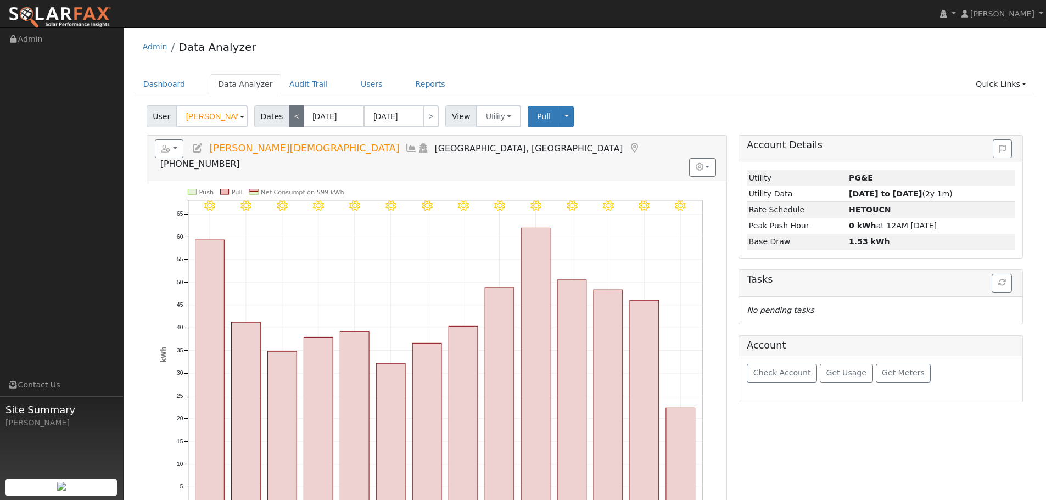
click at [295, 124] on link "<" at bounding box center [296, 116] width 15 height 22
type input "[DATE]"
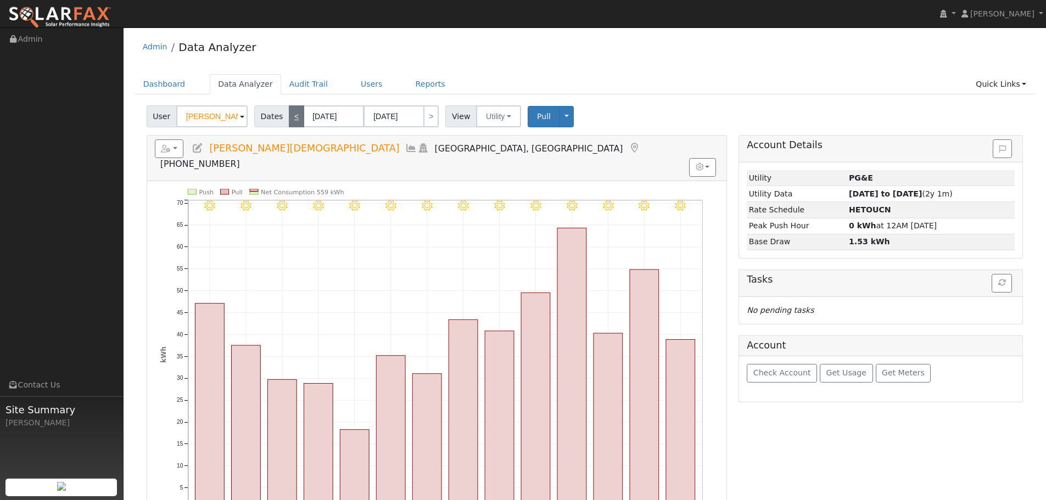
click at [294, 115] on link "<" at bounding box center [296, 116] width 15 height 22
type input "[DATE]"
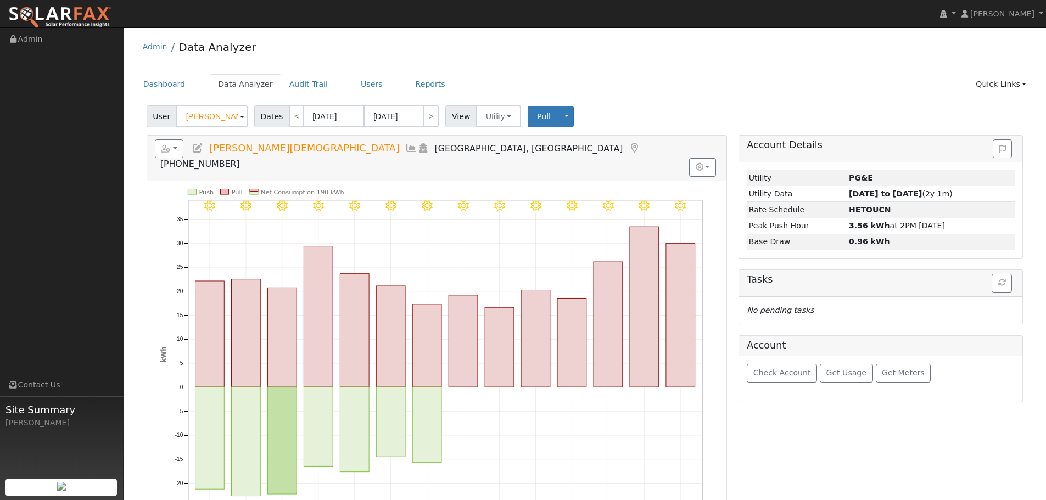
click at [731, 67] on div "Admin Data Analyzer Dashboard Data Analyzer Audit Trail Users Reports Quick Lin…" at bounding box center [585, 348] width 912 height 631
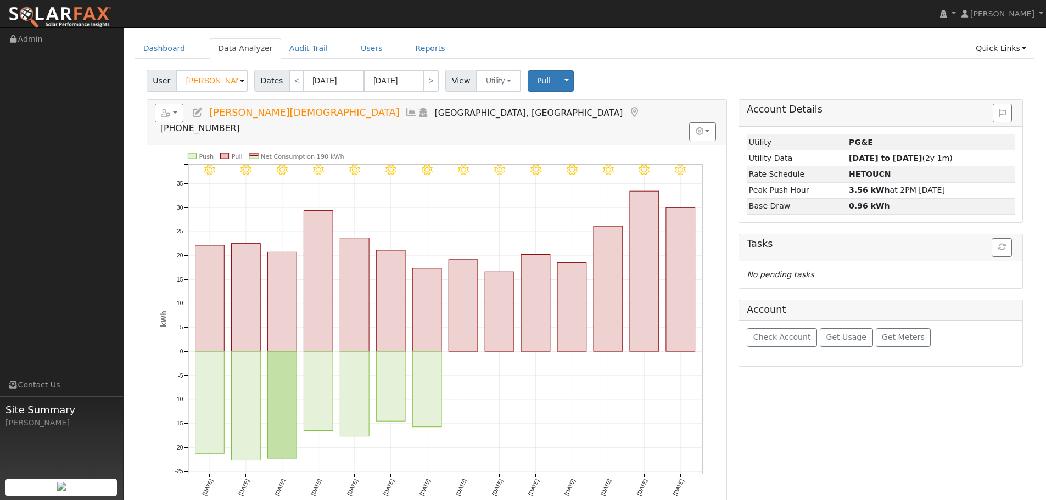
scroll to position [55, 0]
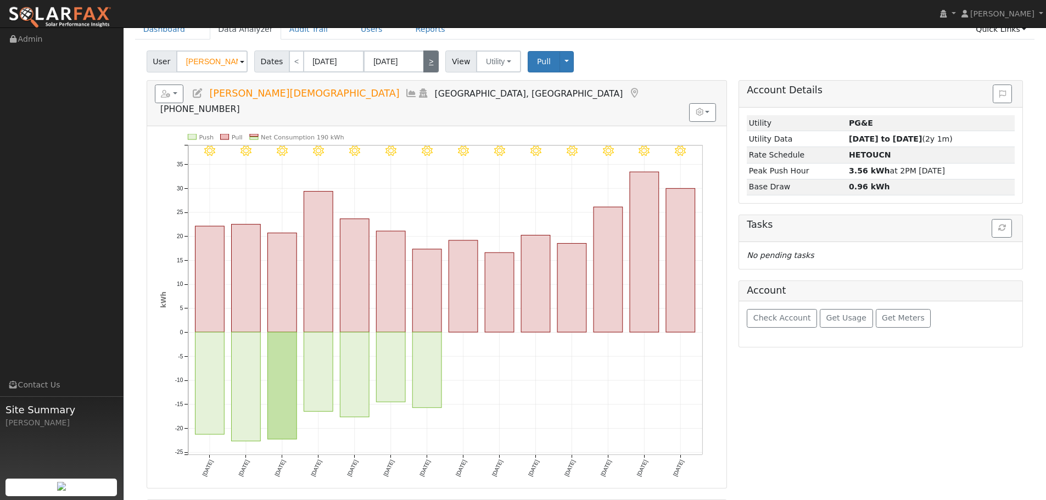
click at [427, 58] on link ">" at bounding box center [430, 62] width 15 height 22
type input "[DATE]"
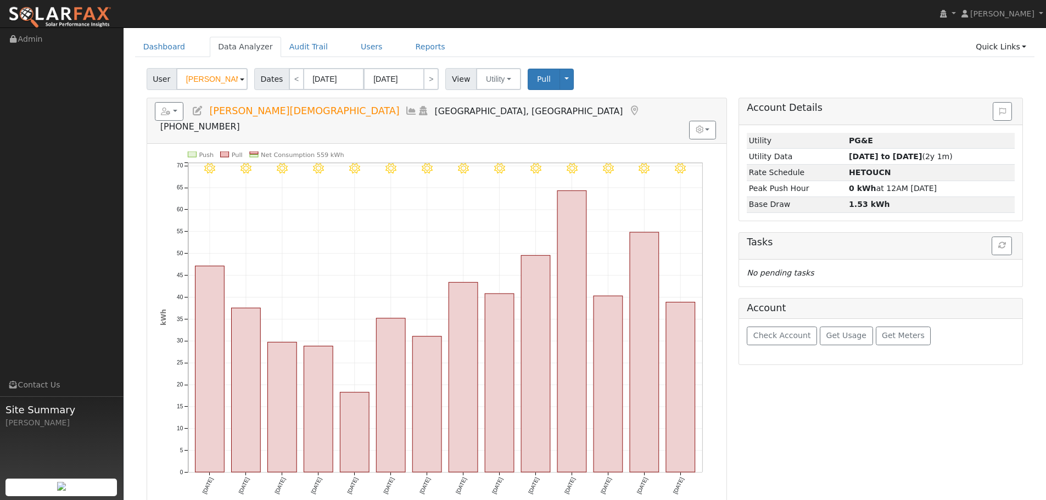
scroll to position [0, 0]
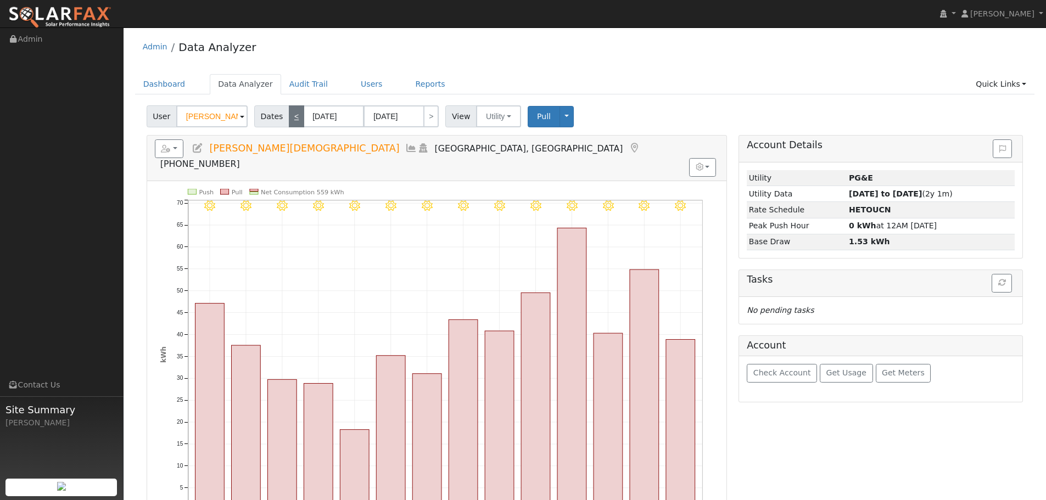
click at [289, 120] on link "<" at bounding box center [296, 116] width 15 height 22
type input "[DATE]"
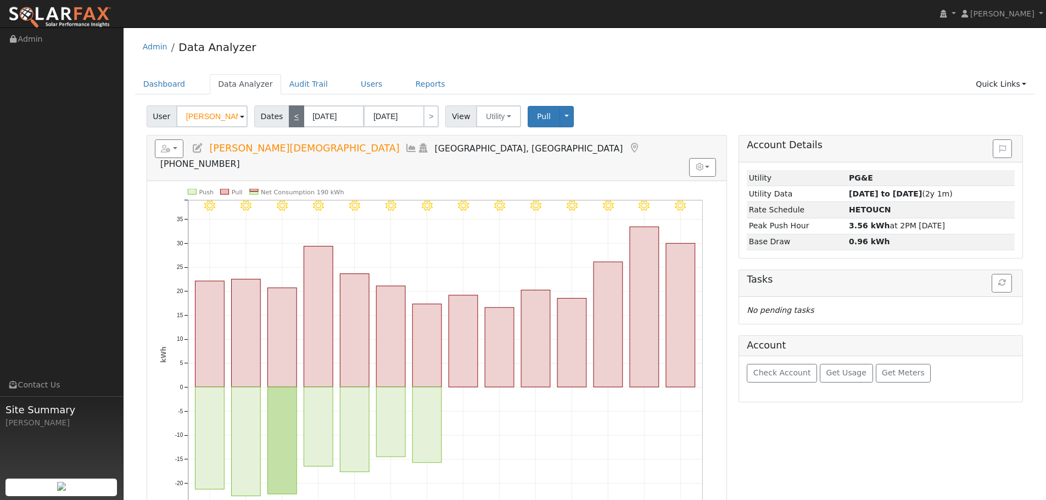
click at [289, 120] on link "<" at bounding box center [296, 116] width 15 height 22
type input "[DATE]"
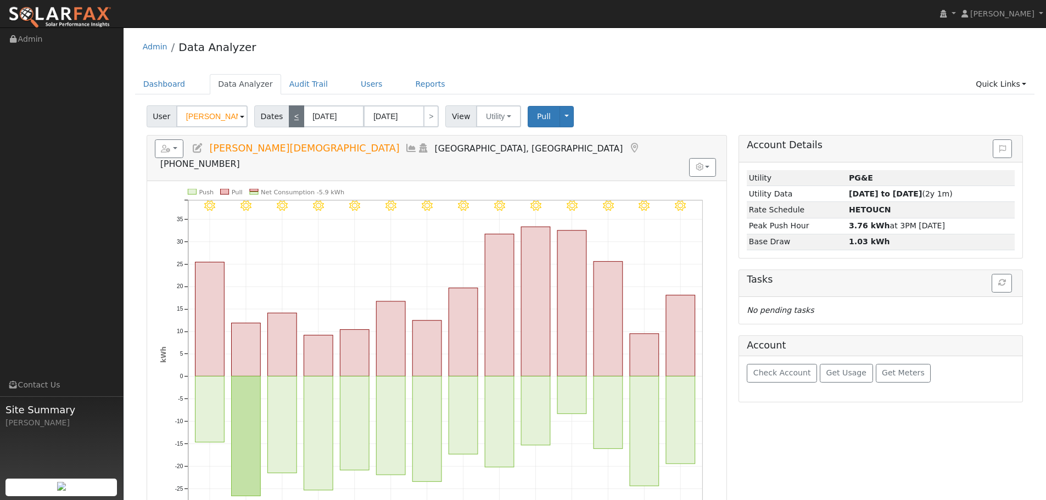
click at [289, 120] on link "<" at bounding box center [296, 116] width 15 height 22
type input "[DATE]"
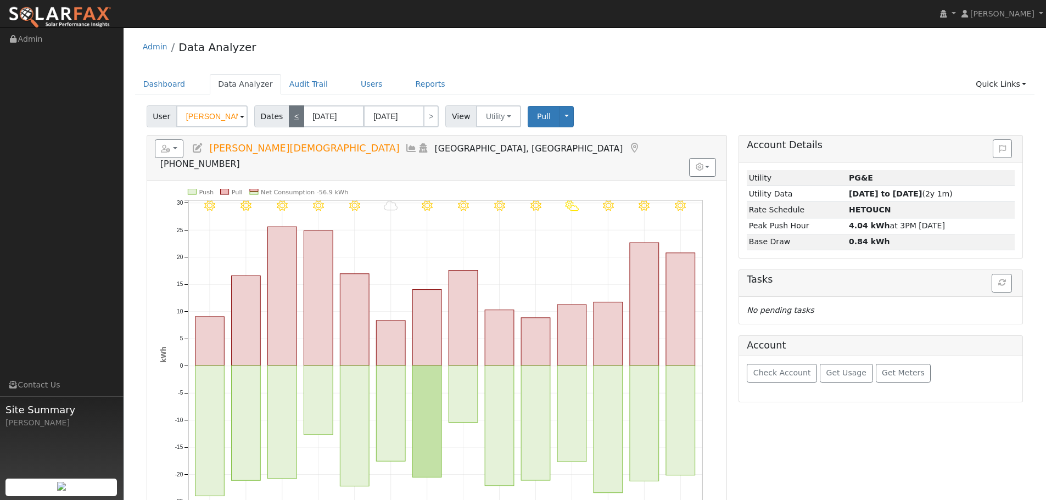
click at [289, 120] on link "<" at bounding box center [296, 116] width 15 height 22
type input "[DATE]"
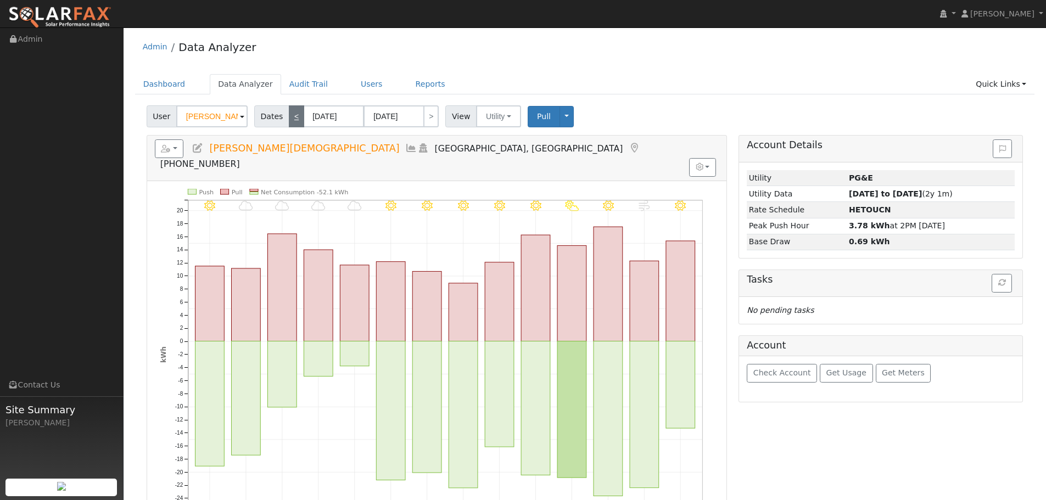
click at [289, 120] on link "<" at bounding box center [296, 116] width 15 height 22
type input "[DATE]"
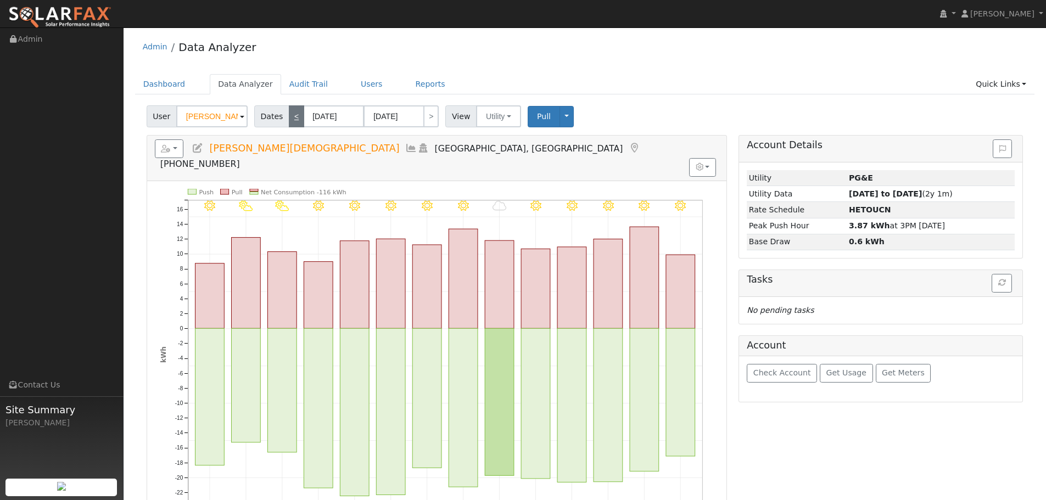
click at [296, 116] on link "<" at bounding box center [296, 116] width 15 height 22
type input "[DATE]"
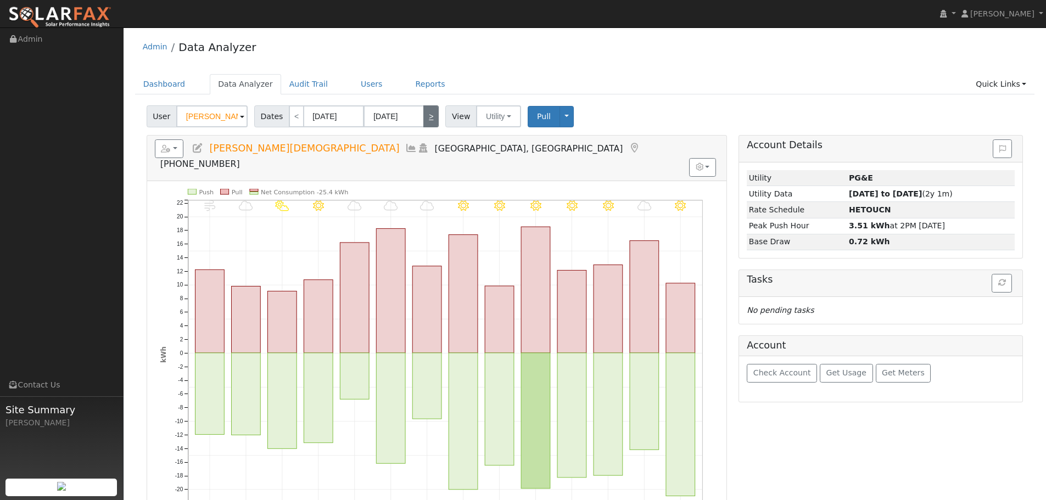
click at [426, 121] on link ">" at bounding box center [430, 116] width 15 height 22
type input "[DATE]"
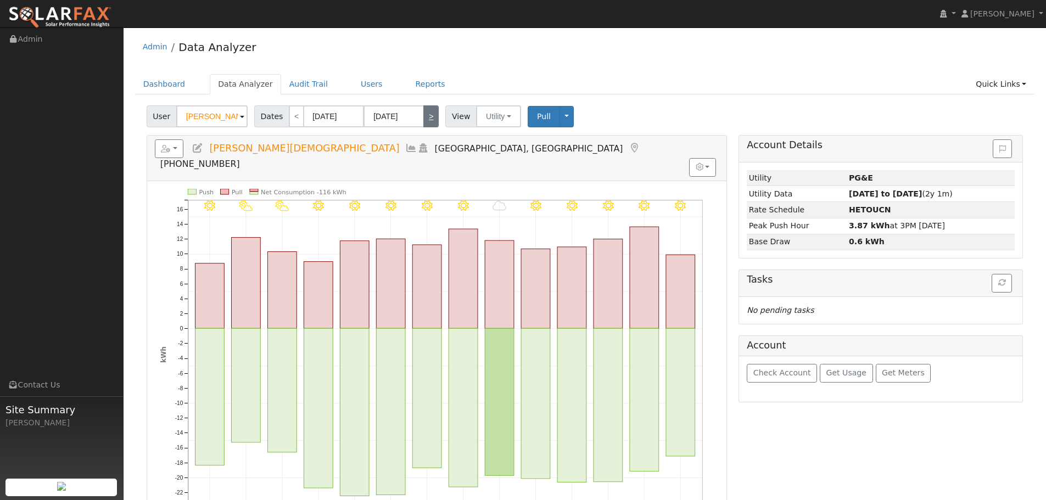
click at [426, 121] on link ">" at bounding box center [430, 116] width 15 height 22
type input "[DATE]"
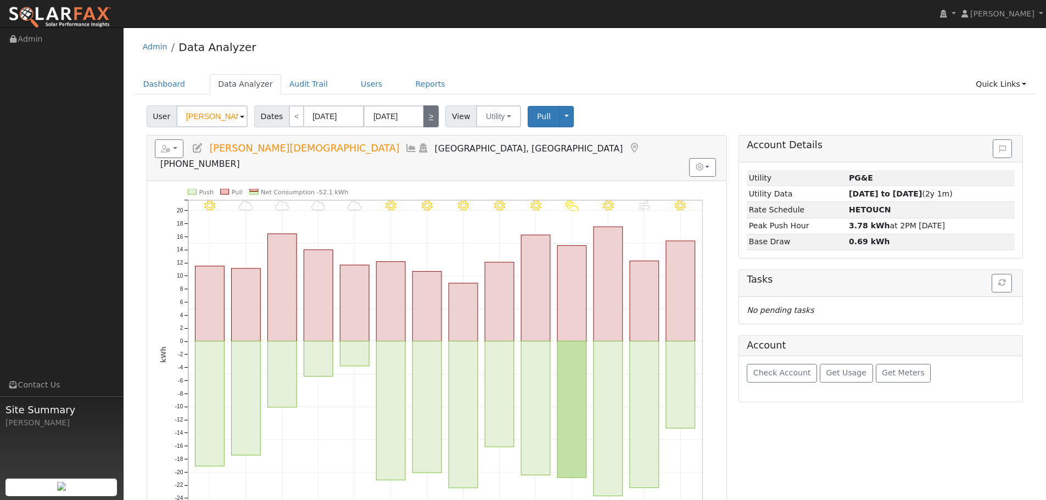
click at [426, 122] on link ">" at bounding box center [430, 116] width 15 height 22
type input "[DATE]"
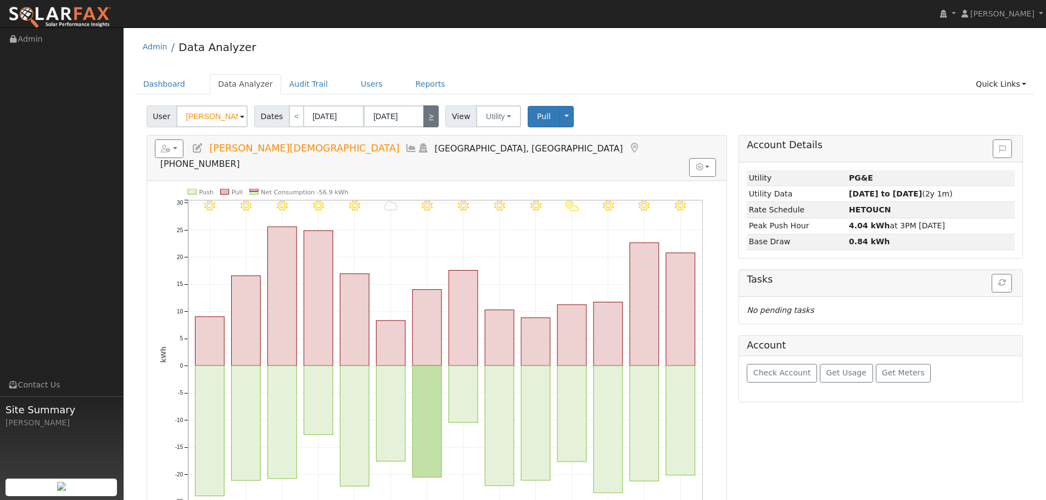
click at [426, 122] on link ">" at bounding box center [430, 116] width 15 height 22
type input "[DATE]"
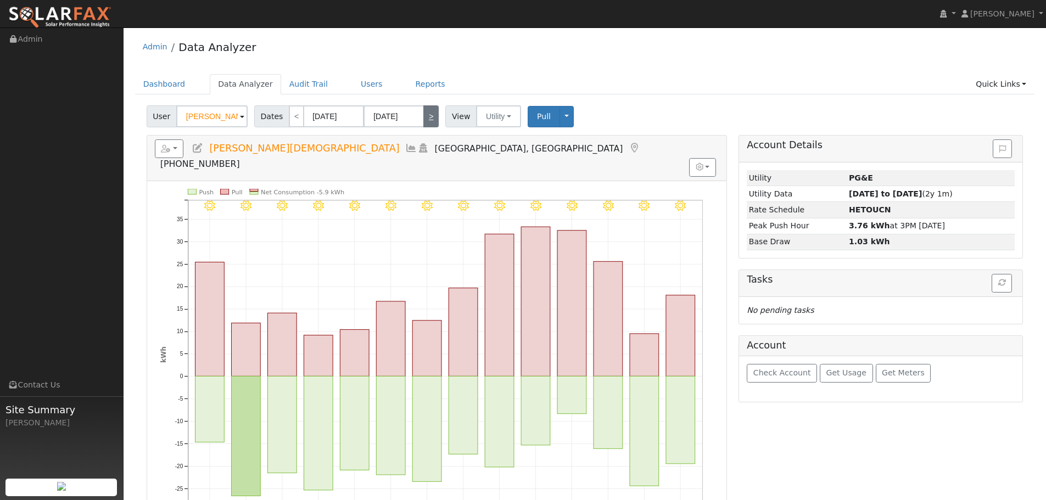
click at [426, 122] on link ">" at bounding box center [430, 116] width 15 height 22
type input "[DATE]"
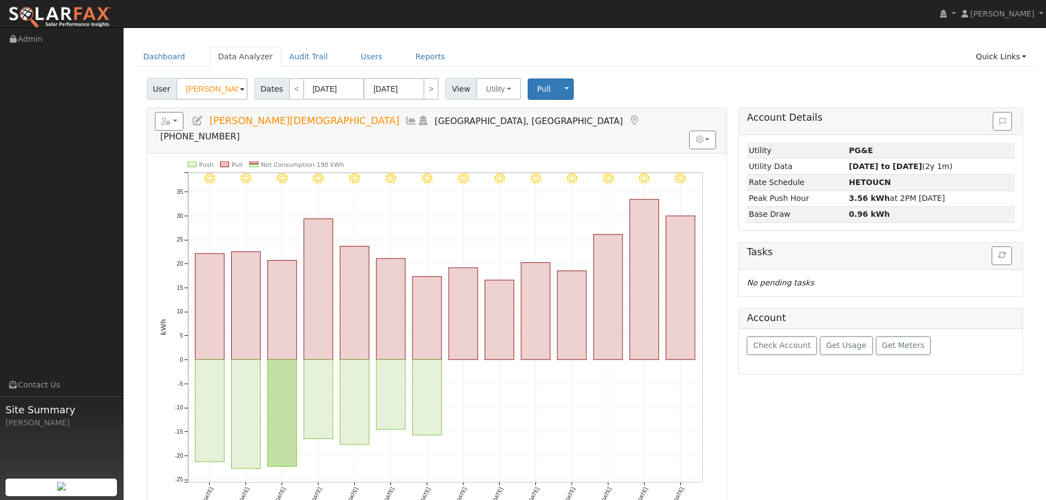
scroll to position [55, 0]
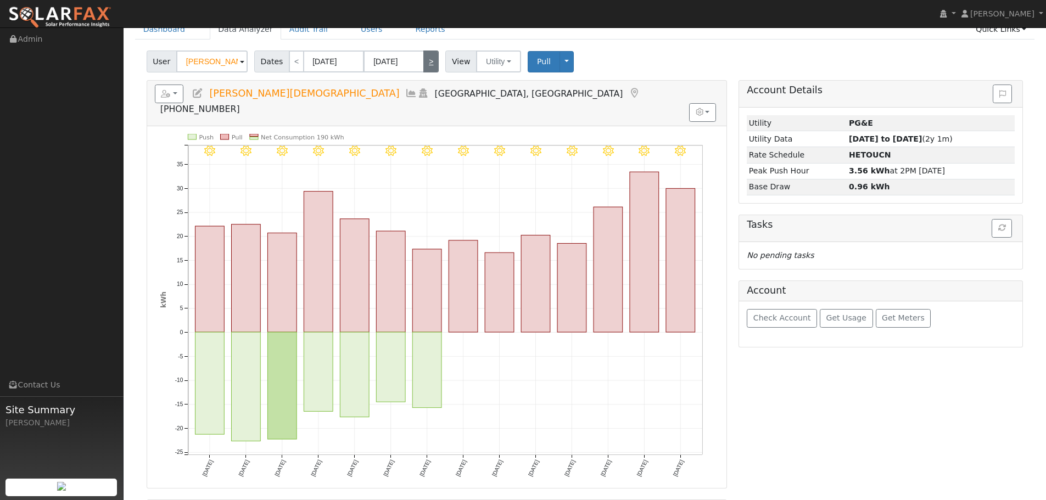
click at [429, 60] on link ">" at bounding box center [430, 62] width 15 height 22
type input "[DATE]"
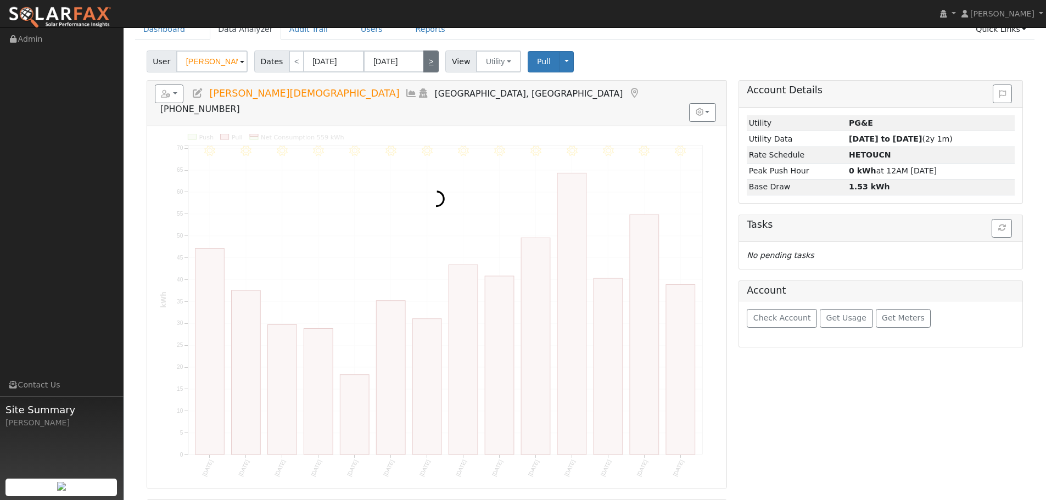
scroll to position [0, 0]
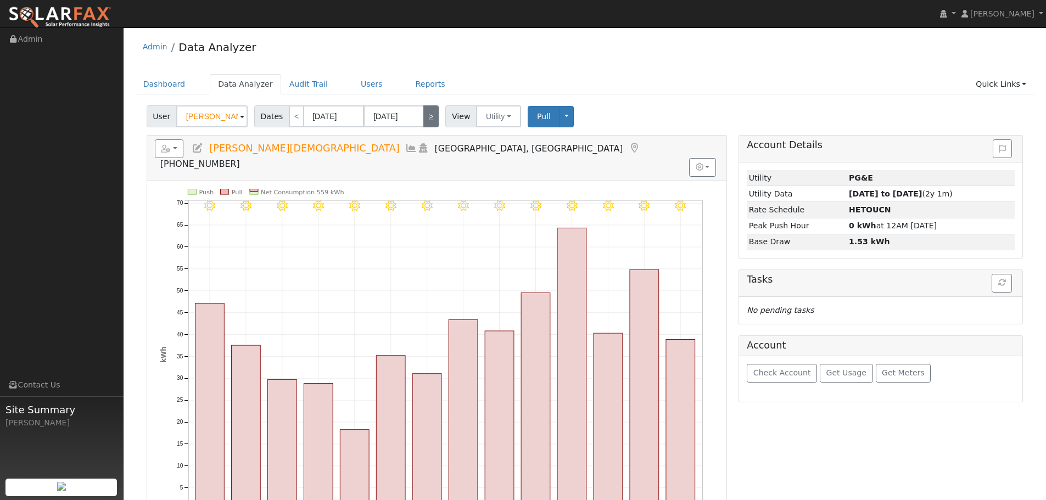
click at [425, 116] on link ">" at bounding box center [430, 116] width 15 height 22
type input "[DATE]"
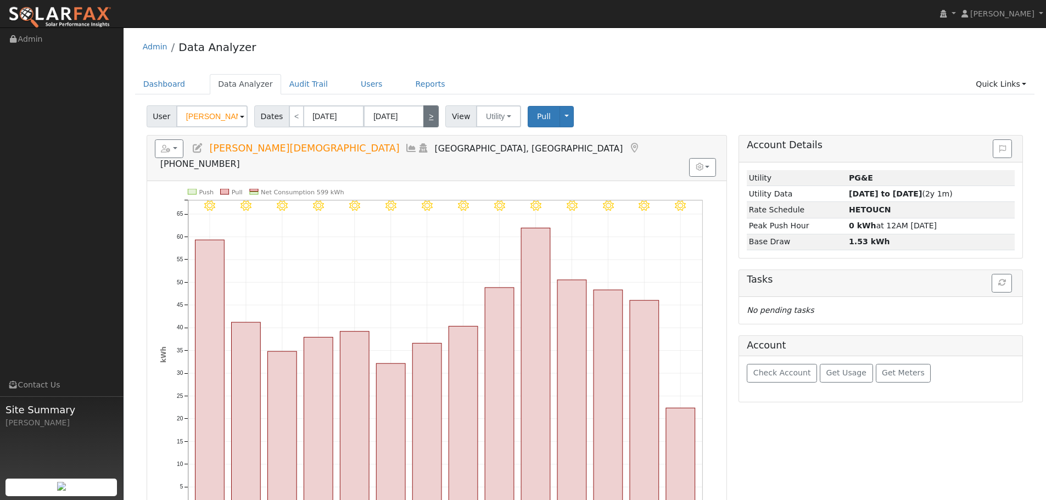
click at [425, 123] on link ">" at bounding box center [430, 116] width 15 height 22
type input "[DATE]"
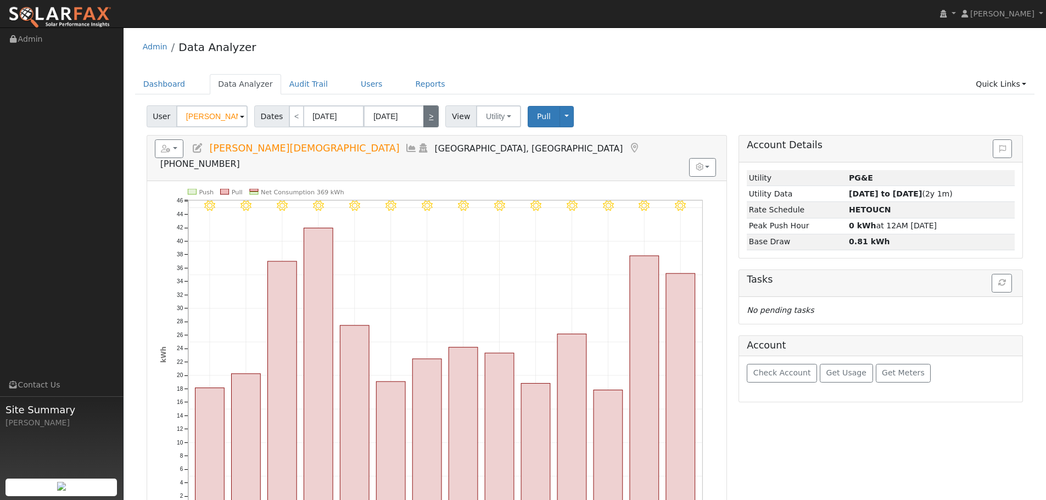
click at [425, 123] on link ">" at bounding box center [430, 116] width 15 height 22
type input "[DATE]"
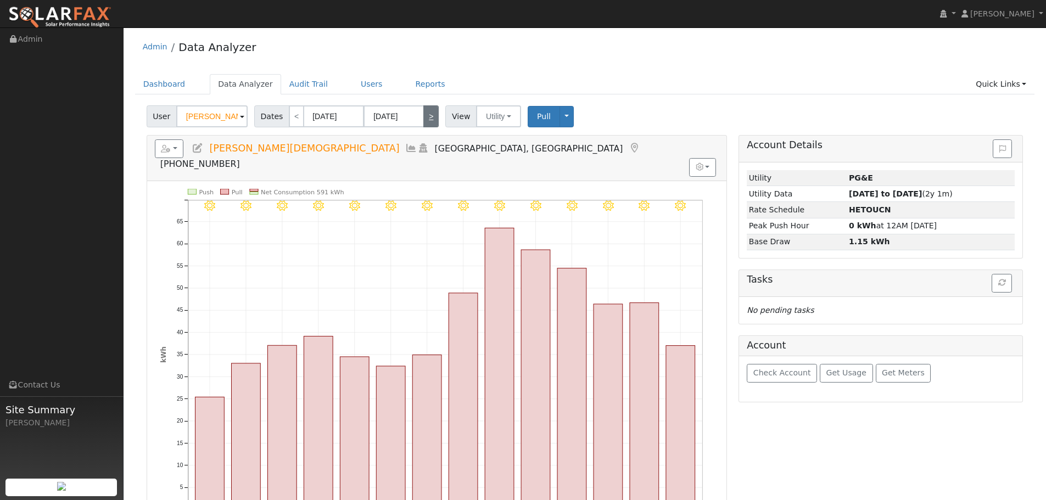
click at [425, 123] on link ">" at bounding box center [430, 116] width 15 height 22
type input "[DATE]"
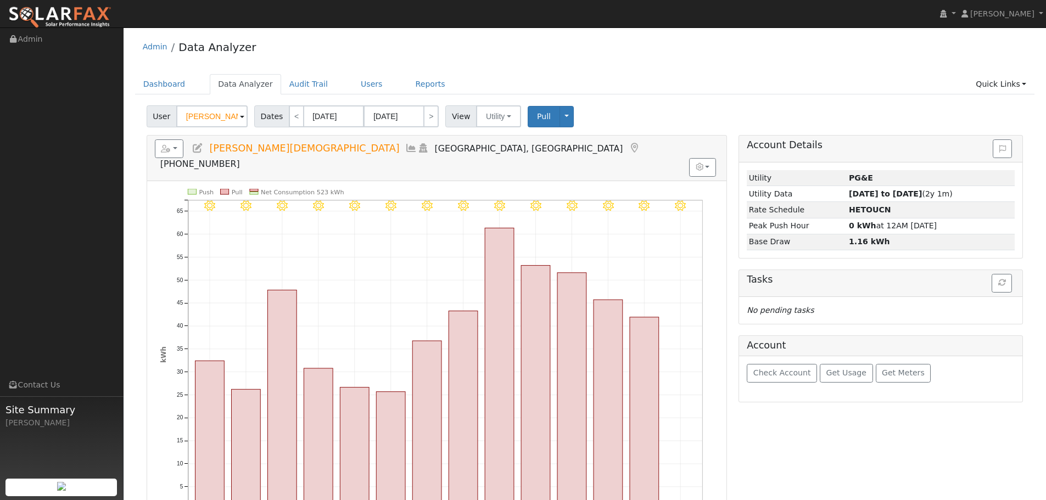
click at [429, 129] on div "User [PERSON_NAME][DEMOGRAPHIC_DATA] Account Default Account Default Account [S…" at bounding box center [585, 383] width 900 height 562
click at [429, 116] on link ">" at bounding box center [430, 116] width 15 height 22
type input "[DATE]"
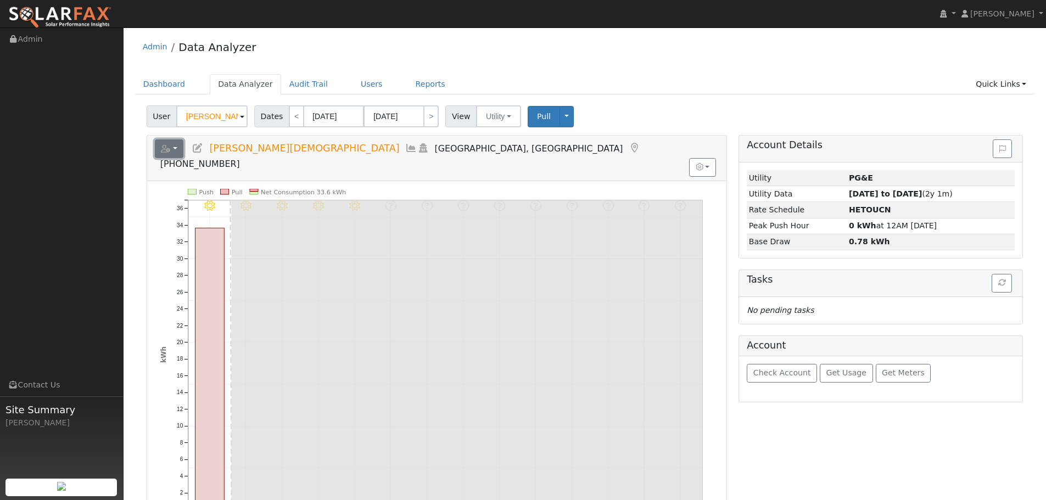
click at [179, 147] on button "button" at bounding box center [169, 149] width 29 height 19
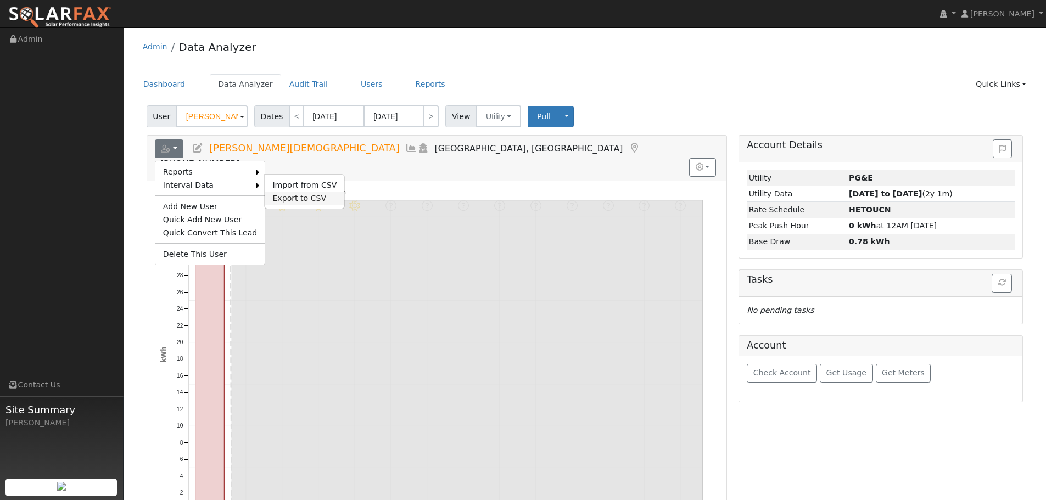
click at [303, 200] on link "Export to CSV" at bounding box center [305, 198] width 80 height 13
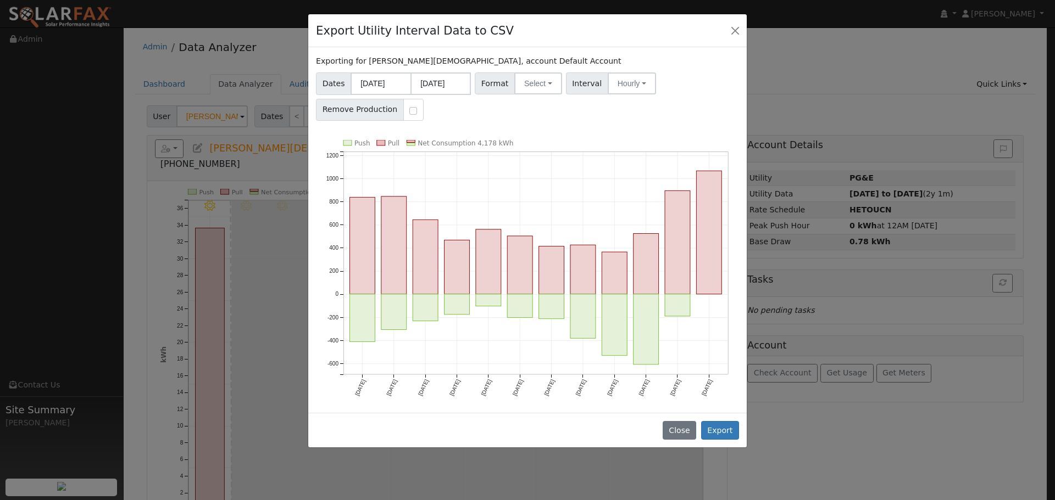
click at [830, 94] on div "Export Utility Interval Data to CSV Exporting for [PERSON_NAME][DEMOGRAPHIC_DAT…" at bounding box center [527, 250] width 1055 height 500
click at [735, 31] on button "Close" at bounding box center [734, 30] width 15 height 15
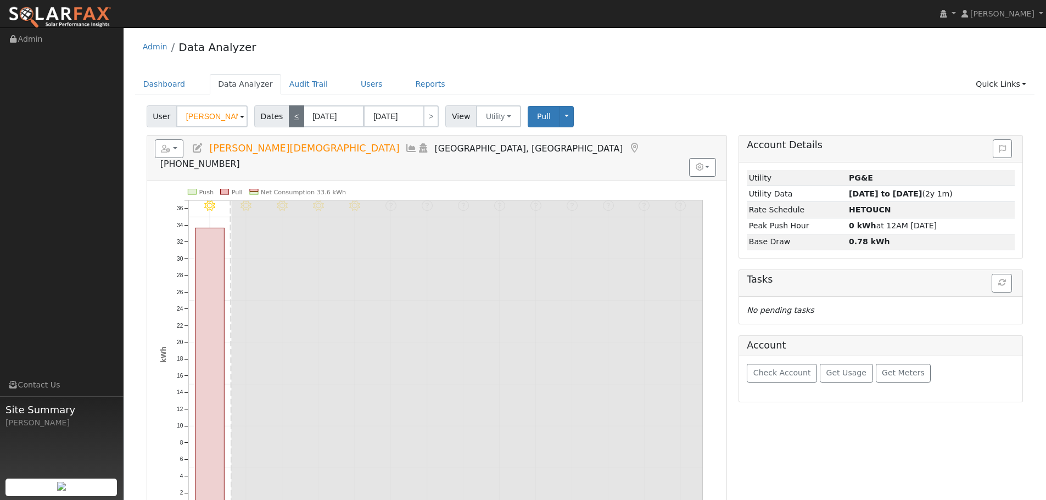
click at [289, 114] on link "<" at bounding box center [296, 116] width 15 height 22
type input "[DATE]"
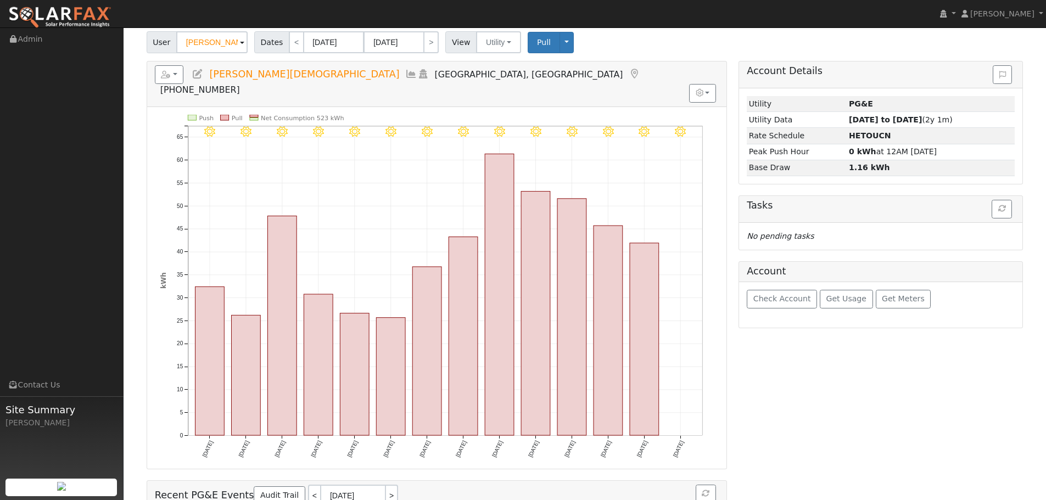
scroll to position [55, 0]
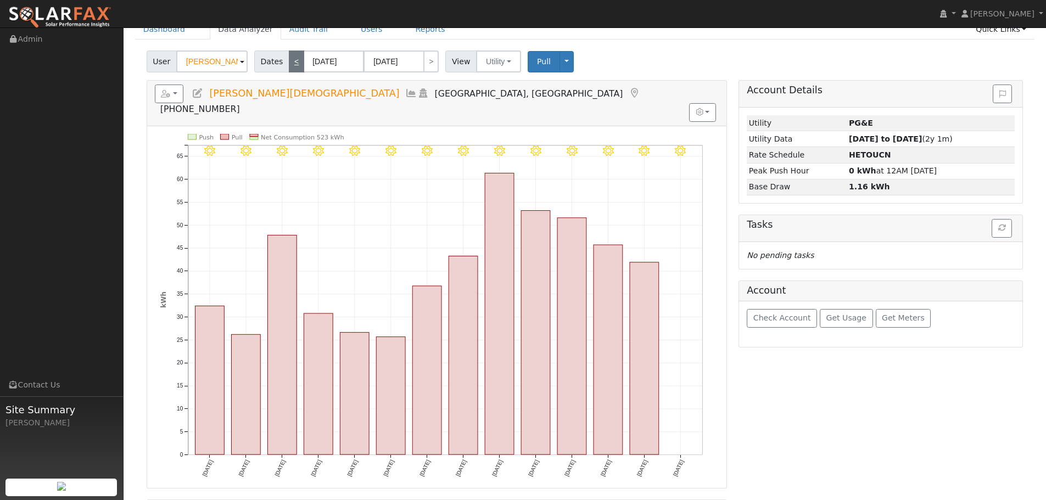
click at [289, 62] on link "<" at bounding box center [296, 62] width 15 height 22
type input "[DATE]"
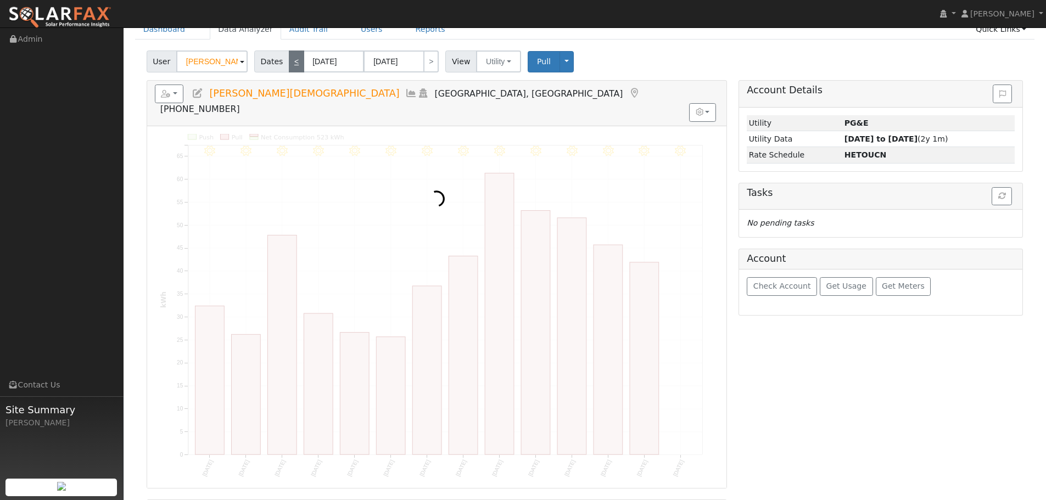
scroll to position [0, 0]
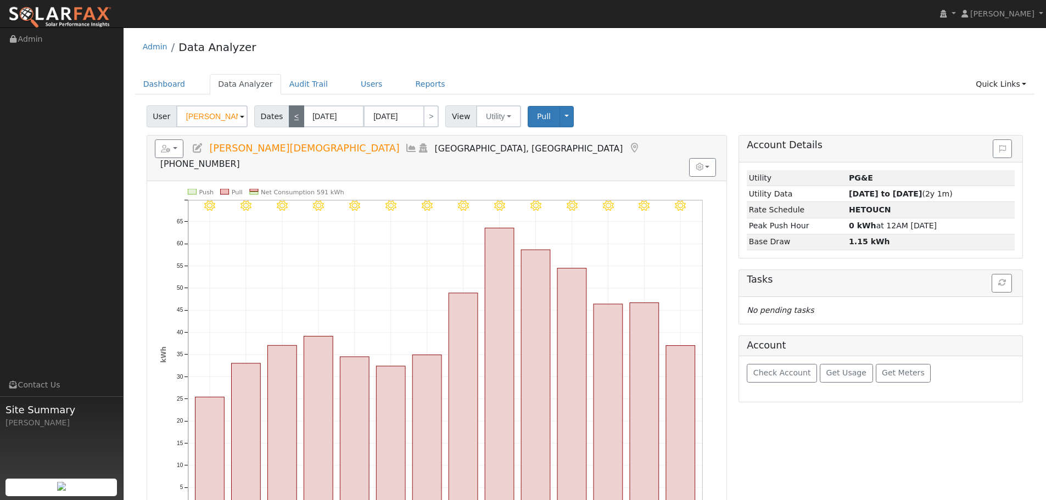
click at [294, 114] on link "<" at bounding box center [296, 116] width 15 height 22
type input "[DATE]"
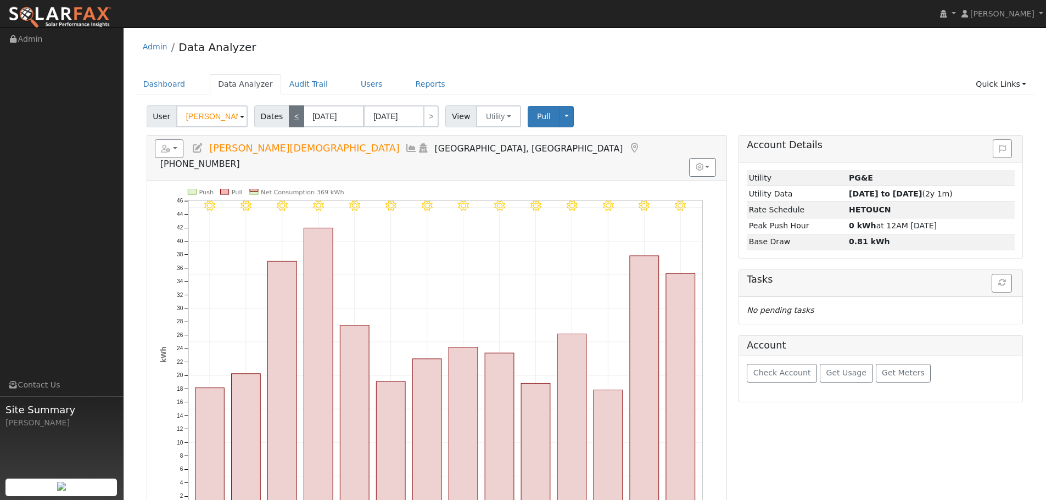
click at [294, 114] on link "<" at bounding box center [296, 116] width 15 height 22
type input "[DATE]"
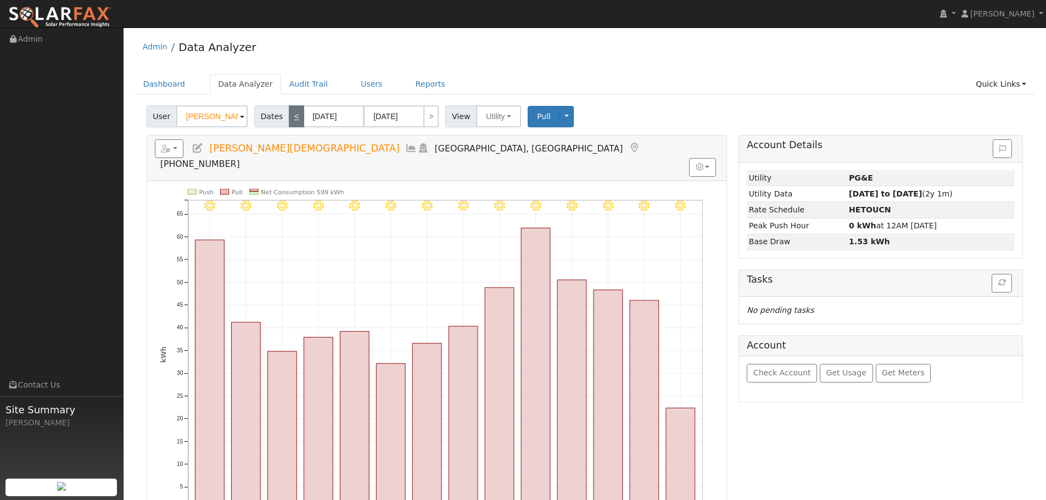
click at [294, 114] on link "<" at bounding box center [296, 116] width 15 height 22
type input "[DATE]"
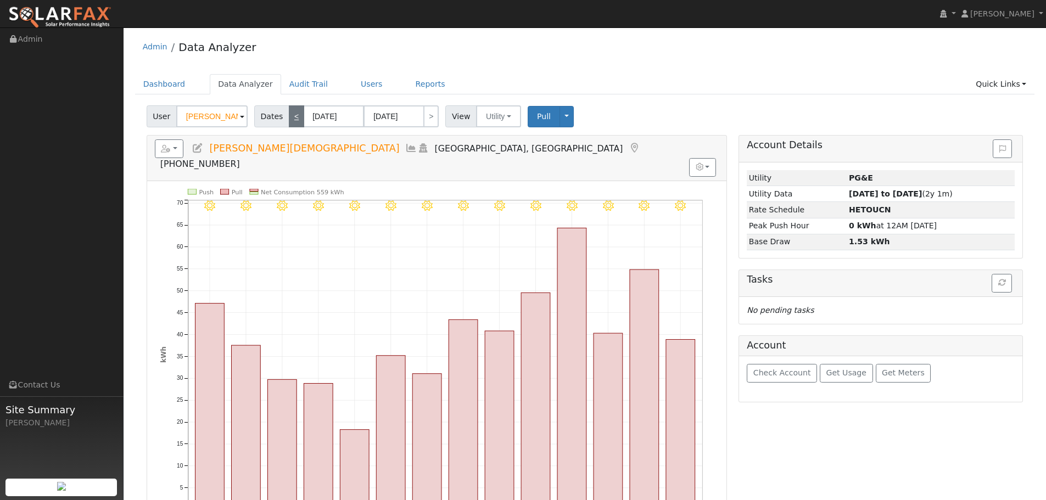
click at [294, 114] on link "<" at bounding box center [296, 116] width 15 height 22
type input "[DATE]"
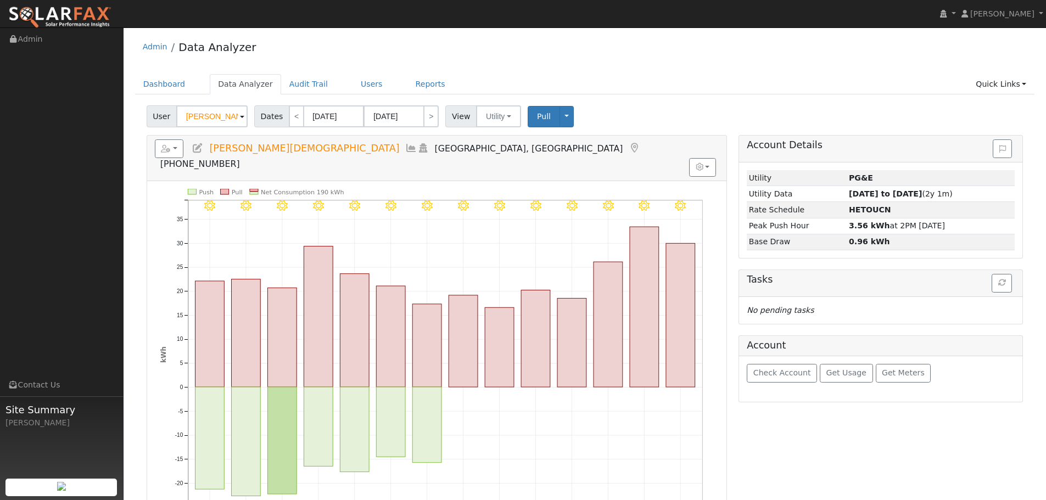
click at [683, 84] on ul "Dashboard Data Analyzer Audit Trail Users Reports Quick Links Quick Add Quick C…" at bounding box center [585, 84] width 900 height 20
